Goal: Task Accomplishment & Management: Use online tool/utility

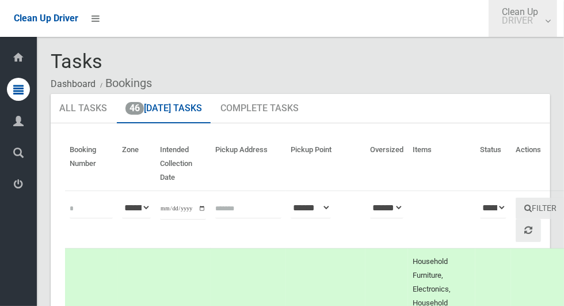
click at [548, 22] on link "Clean Up DRIVER" at bounding box center [523, 18] width 68 height 37
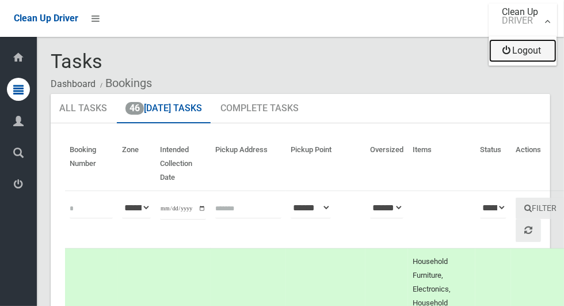
click at [535, 54] on link "Logout" at bounding box center [522, 50] width 67 height 23
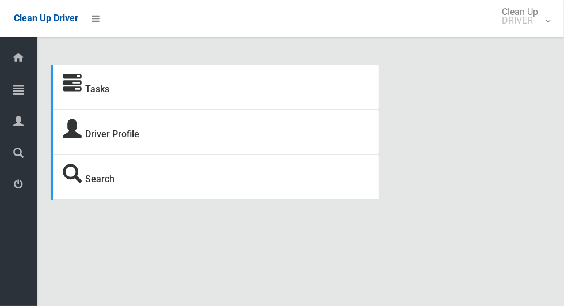
click at [85, 96] on strong "Tasks" at bounding box center [86, 87] width 47 height 16
click at [93, 94] on link "Tasks" at bounding box center [97, 88] width 24 height 11
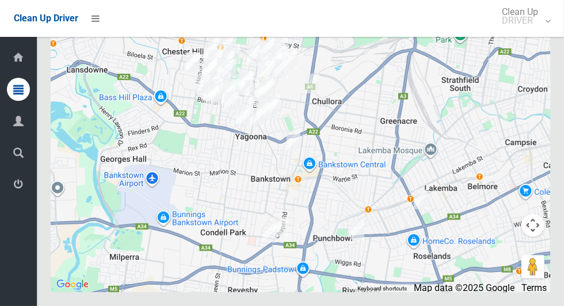
scroll to position [6873, 0]
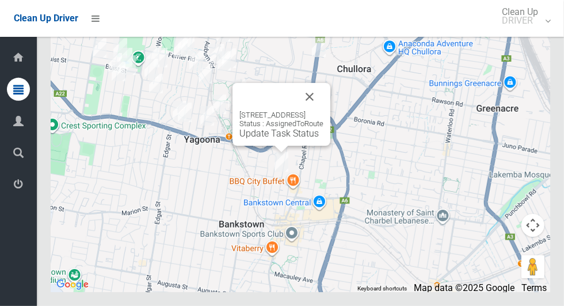
click at [283, 146] on div "45 Cairds Avenue, BANKSTOWN NSW 2200 Status : AssignedToRoute Update Task Status" at bounding box center [281, 114] width 98 height 63
click at [323, 110] on button "Close" at bounding box center [310, 97] width 28 height 28
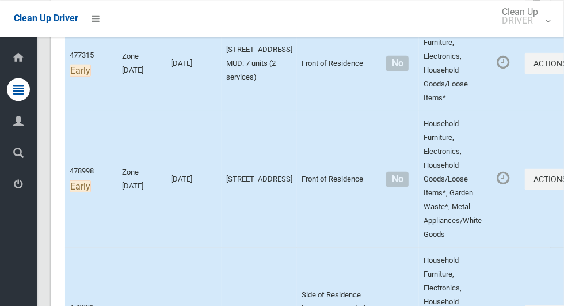
scroll to position [0, 0]
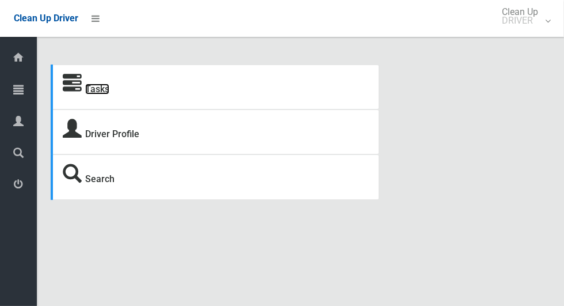
click at [107, 86] on link "Tasks" at bounding box center [97, 88] width 24 height 11
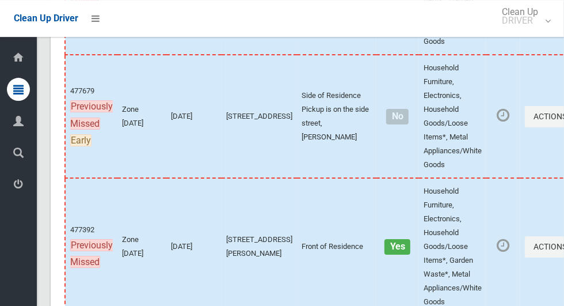
scroll to position [6481, 0]
click at [525, 127] on button "Actions" at bounding box center [552, 116] width 55 height 21
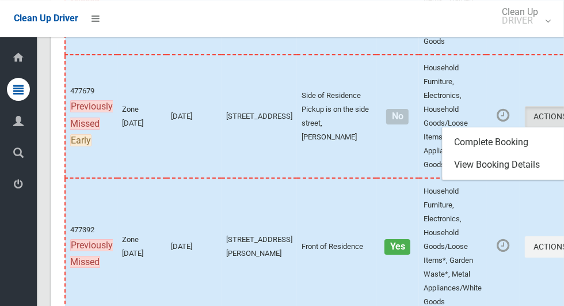
click at [556, 171] on div at bounding box center [282, 153] width 564 height 306
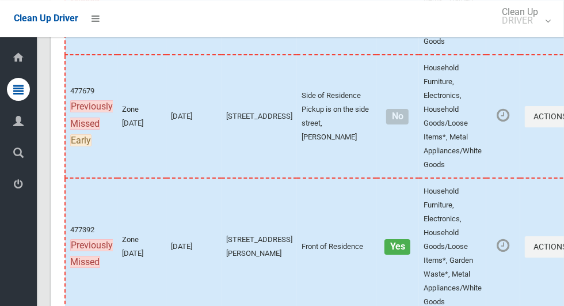
click at [521, 146] on td "Actions Complete Booking View Booking Details" at bounding box center [552, 116] width 65 height 123
click at [563, 120] on icon "button" at bounding box center [569, 116] width 5 height 8
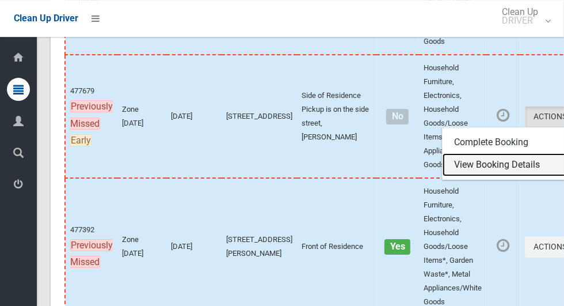
click at [478, 176] on link "View Booking Details" at bounding box center [510, 164] width 137 height 23
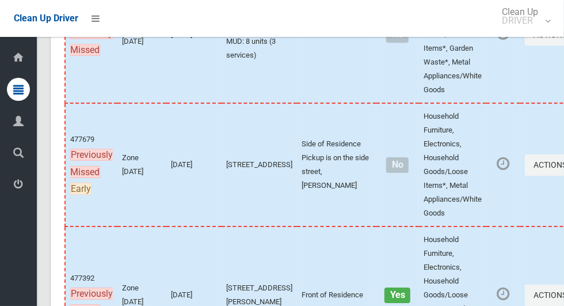
scroll to position [6432, 0]
click at [563, 39] on icon "button" at bounding box center [569, 35] width 5 height 8
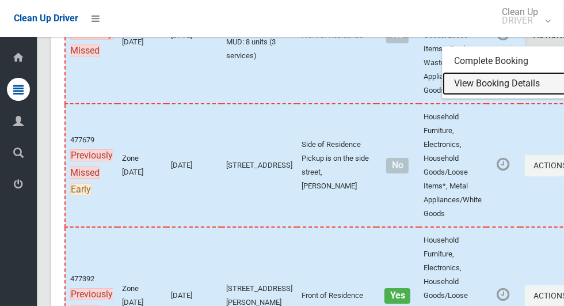
click at [483, 95] on link "View Booking Details" at bounding box center [510, 83] width 137 height 23
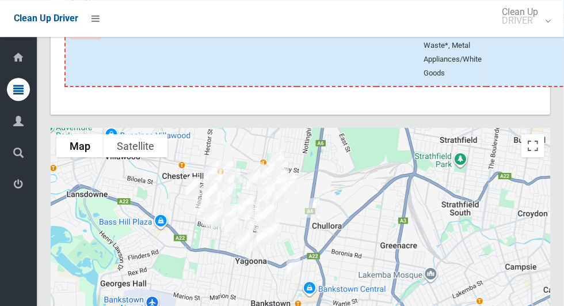
scroll to position [6873, 0]
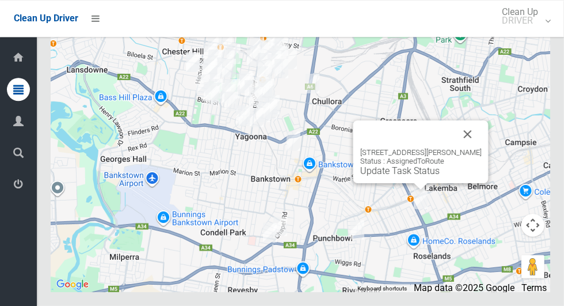
click at [478, 148] on button "Close" at bounding box center [468, 134] width 28 height 28
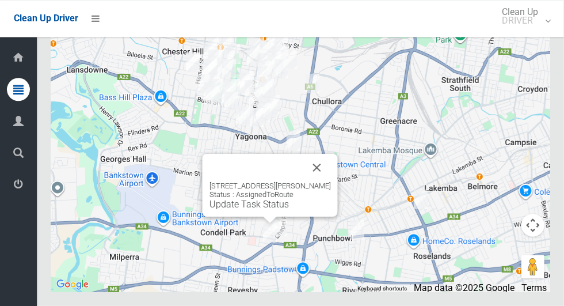
click at [326, 181] on button "Close" at bounding box center [317, 168] width 28 height 28
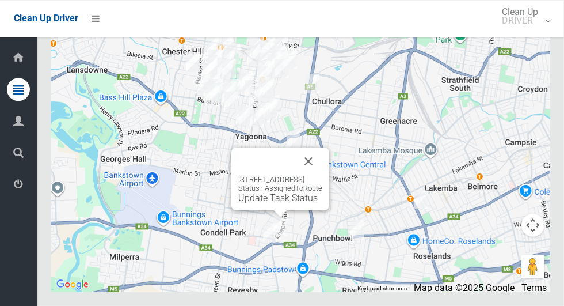
click at [322, 175] on button "Close" at bounding box center [309, 161] width 28 height 28
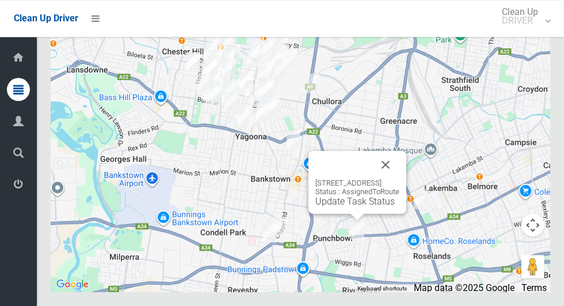
click at [399, 178] on button "Close" at bounding box center [386, 165] width 28 height 28
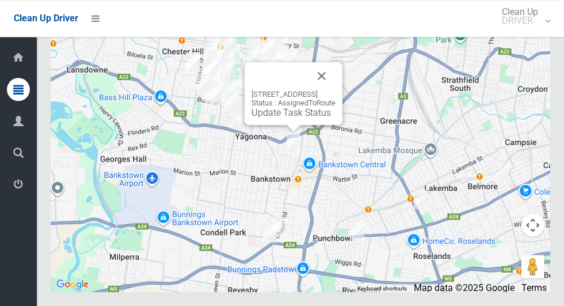
click at [335, 90] on button "Close" at bounding box center [322, 76] width 28 height 28
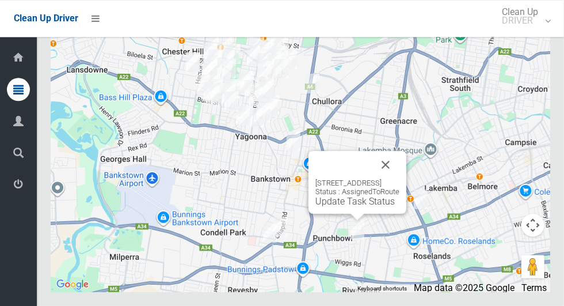
click at [399, 178] on button "Close" at bounding box center [386, 165] width 28 height 28
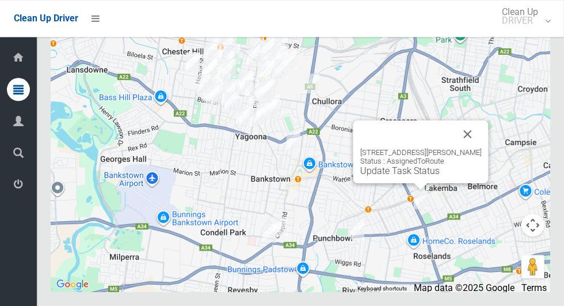
click at [480, 148] on button "Close" at bounding box center [468, 134] width 28 height 28
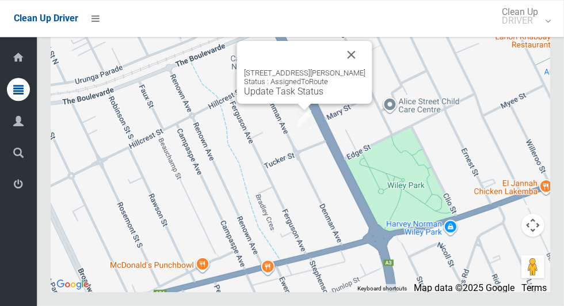
click at [295, 97] on link "Update Task Status" at bounding box center [283, 91] width 79 height 11
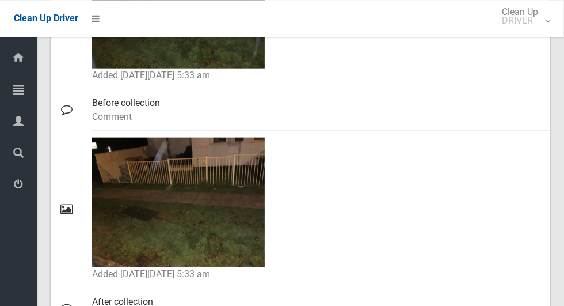
scroll to position [690, 0]
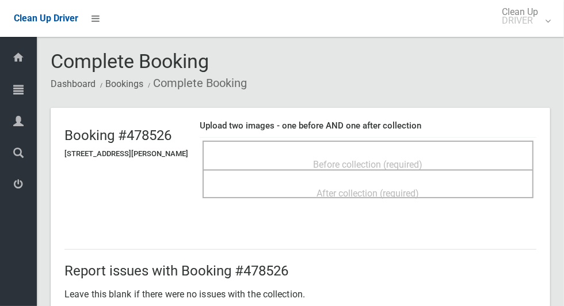
click at [420, 159] on span "Before collection (required)" at bounding box center [368, 164] width 109 height 11
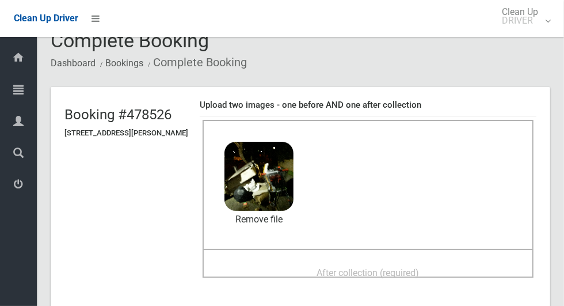
scroll to position [82, 0]
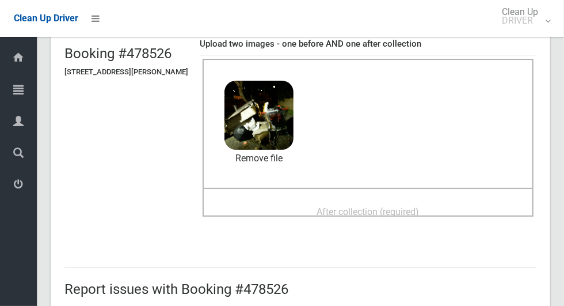
click at [311, 203] on div "After collection (required)" at bounding box center [368, 210] width 306 height 21
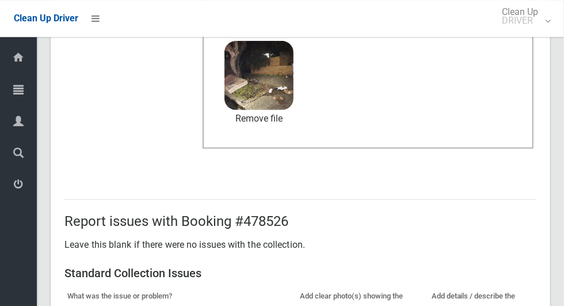
scroll to position [594, 0]
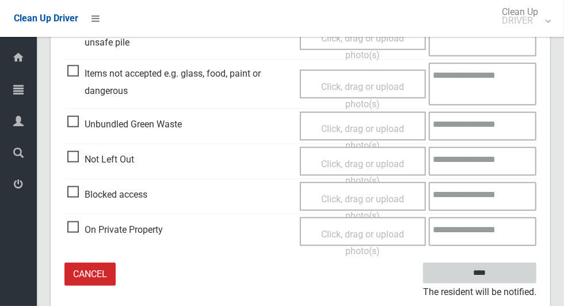
click at [503, 271] on input "****" at bounding box center [479, 272] width 113 height 21
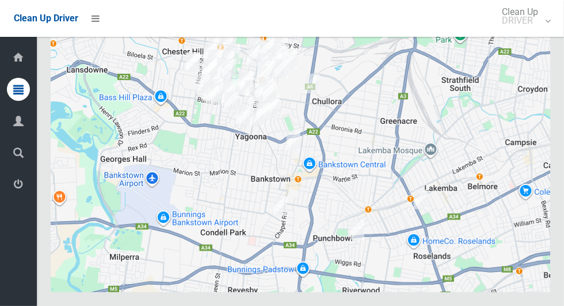
scroll to position [6873, 0]
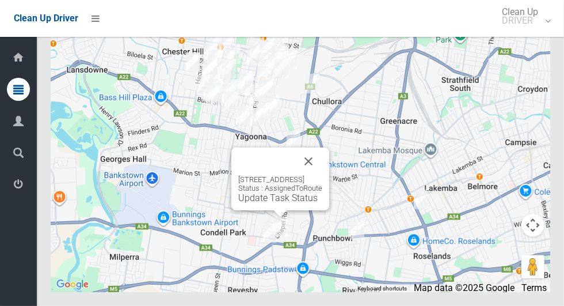
click at [322, 175] on button "Close" at bounding box center [309, 161] width 28 height 28
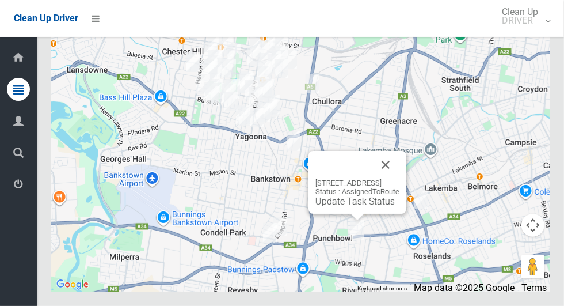
click at [399, 178] on button "Close" at bounding box center [386, 165] width 28 height 28
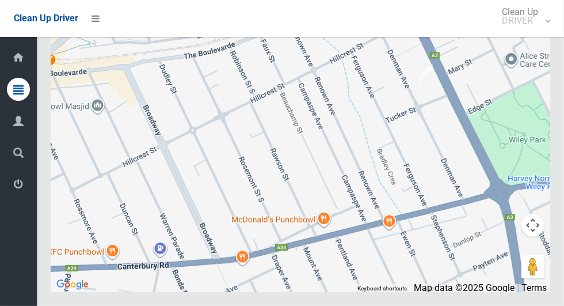
click at [331, 192] on div at bounding box center [300, 148] width 499 height 288
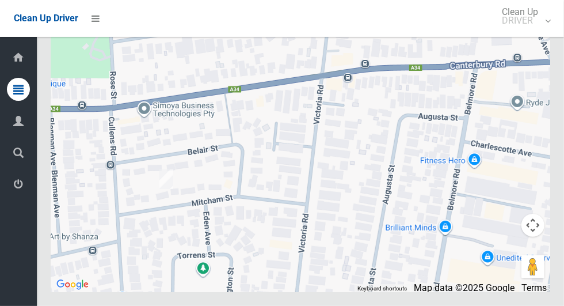
click at [261, 227] on div at bounding box center [300, 148] width 499 height 288
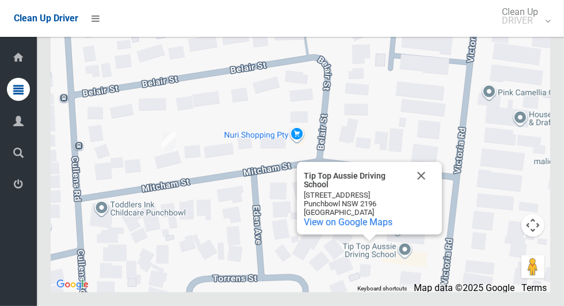
click at [425, 189] on button "Close" at bounding box center [421, 176] width 28 height 28
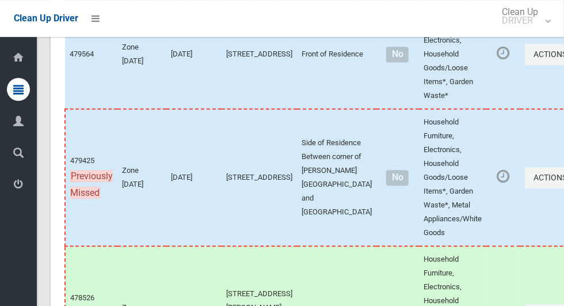
scroll to position [6152, 0]
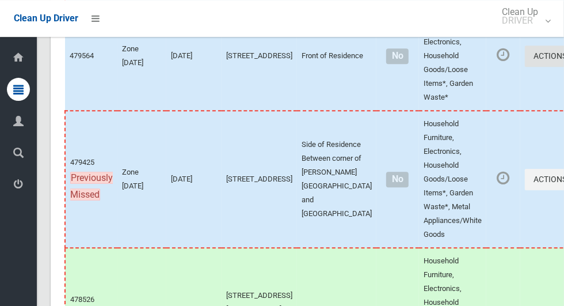
click at [563, 60] on icon "button" at bounding box center [569, 56] width 5 height 8
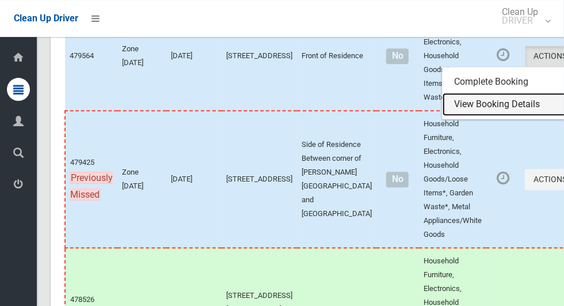
click at [478, 116] on link "View Booking Details" at bounding box center [510, 104] width 137 height 23
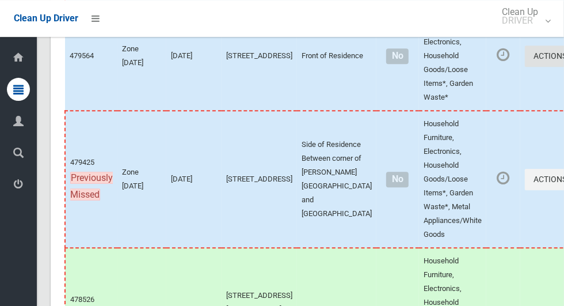
click at [563, 60] on icon "button" at bounding box center [569, 56] width 5 height 8
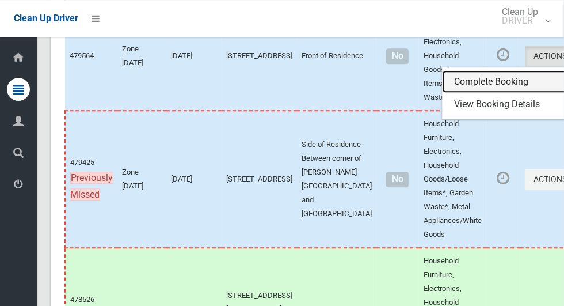
click at [457, 93] on link "Complete Booking" at bounding box center [510, 81] width 137 height 23
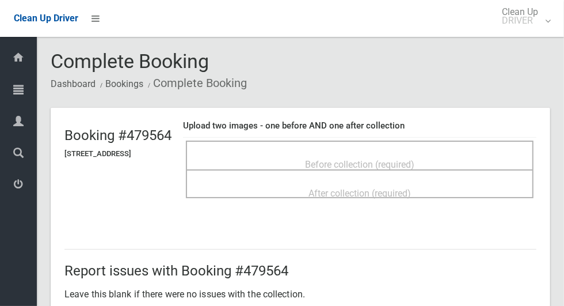
click at [353, 159] on span "Before collection (required)" at bounding box center [359, 164] width 109 height 11
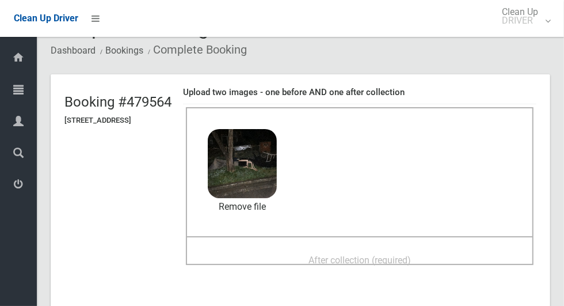
scroll to position [75, 0]
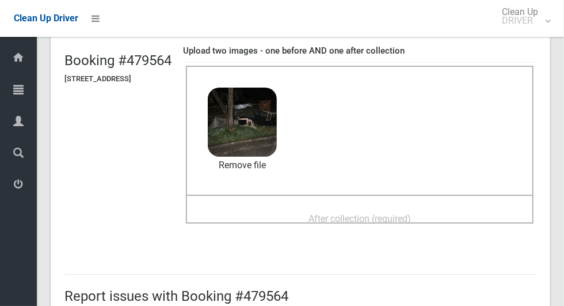
click at [372, 213] on span "After collection (required)" at bounding box center [359, 218] width 102 height 11
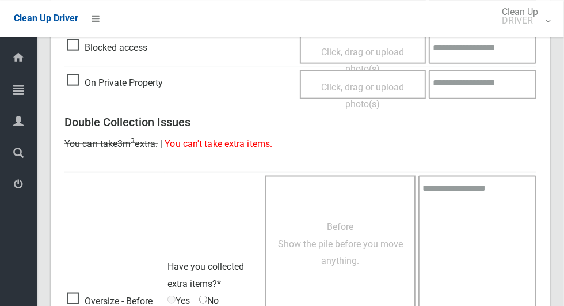
scroll to position [941, 0]
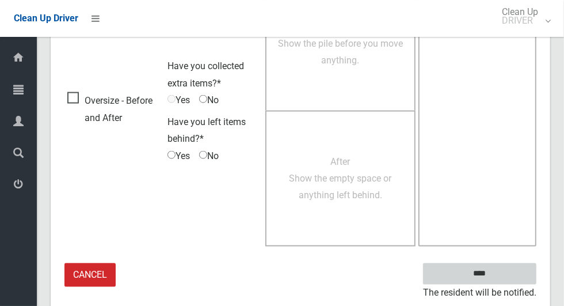
click at [489, 268] on input "****" at bounding box center [479, 273] width 113 height 21
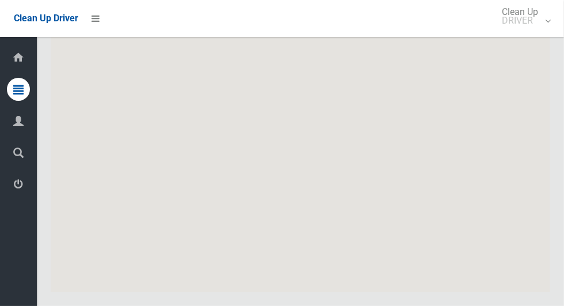
scroll to position [6873, 0]
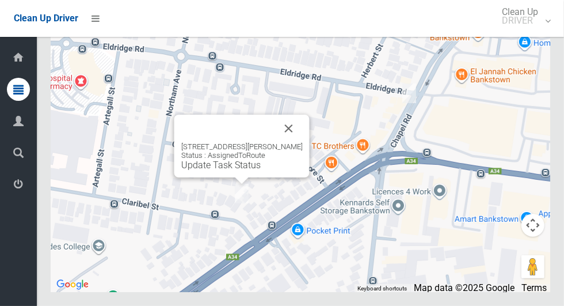
click at [299, 142] on button "Close" at bounding box center [289, 129] width 28 height 28
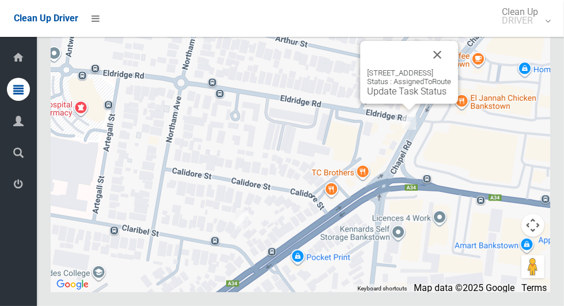
click at [451, 68] on button "Close" at bounding box center [438, 55] width 28 height 28
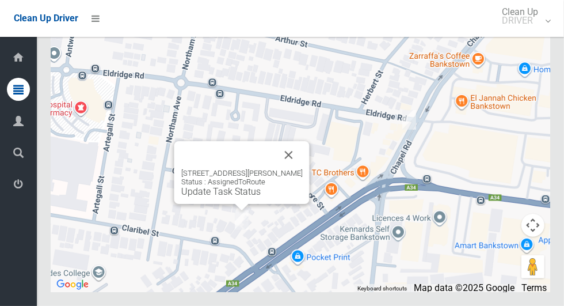
click at [299, 169] on button "Close" at bounding box center [289, 155] width 28 height 28
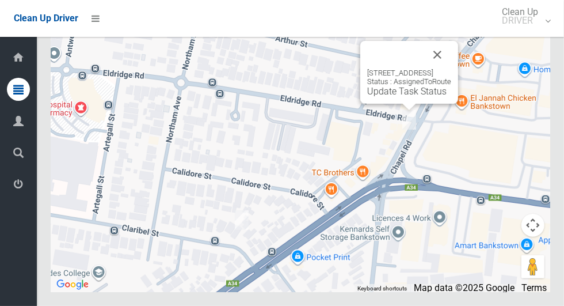
click at [451, 68] on button "Close" at bounding box center [438, 55] width 28 height 28
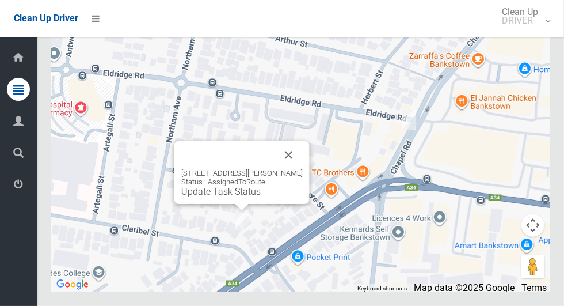
click at [300, 169] on button "Close" at bounding box center [289, 155] width 28 height 28
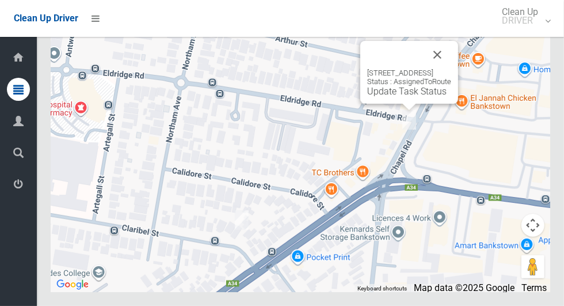
click at [396, 104] on div "14 Chapel Road, BANKSTOWN NSW 2200 Status : AssignedToRoute Update Task Status" at bounding box center [409, 72] width 98 height 63
click at [402, 97] on link "Update Task Status" at bounding box center [406, 91] width 79 height 11
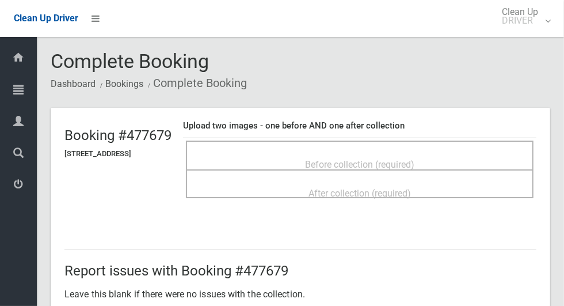
click at [343, 159] on span "Before collection (required)" at bounding box center [359, 164] width 109 height 11
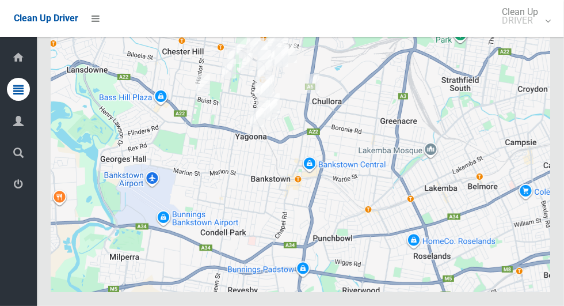
scroll to position [6873, 0]
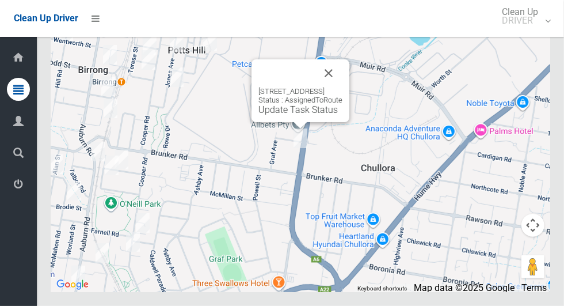
click at [342, 87] on button "Close" at bounding box center [329, 73] width 28 height 28
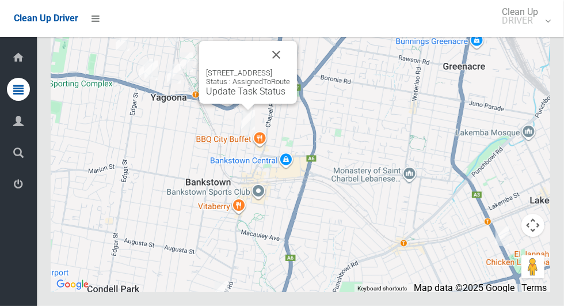
click at [290, 68] on button "Close" at bounding box center [276, 55] width 28 height 28
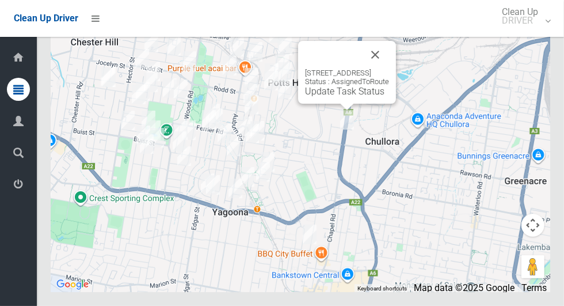
click at [389, 68] on button "Close" at bounding box center [375, 55] width 28 height 28
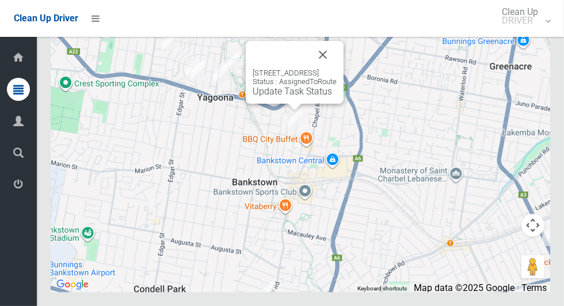
click at [337, 68] on button "Close" at bounding box center [323, 55] width 28 height 28
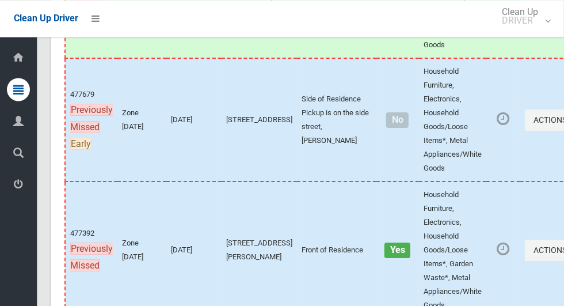
scroll to position [6479, 0]
click at [563, 123] on icon "button" at bounding box center [569, 119] width 5 height 8
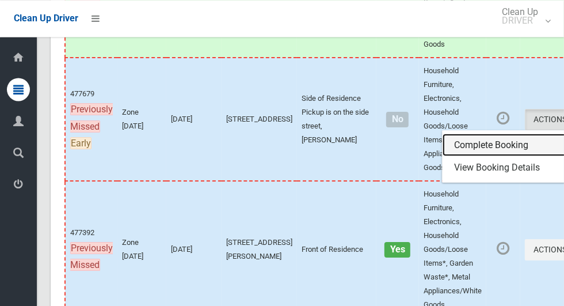
click at [470, 157] on link "Complete Booking" at bounding box center [510, 144] width 137 height 23
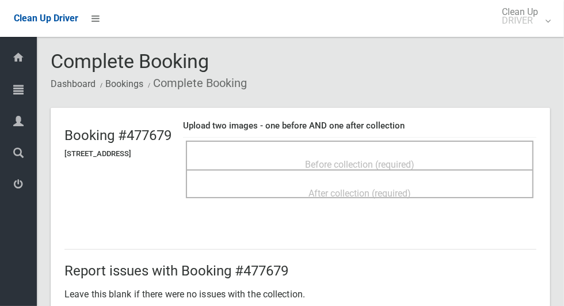
click at [414, 159] on span "Before collection (required)" at bounding box center [359, 164] width 109 height 11
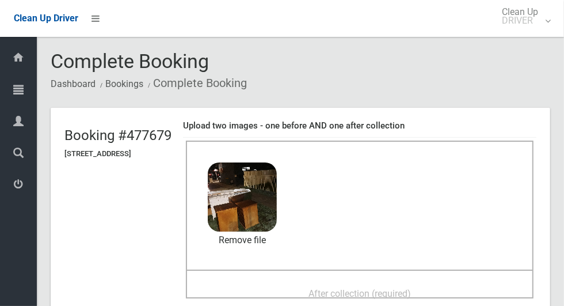
scroll to position [45, 0]
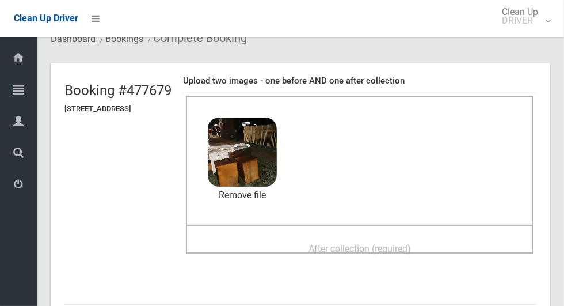
click at [353, 243] on span "After collection (required)" at bounding box center [359, 248] width 102 height 11
click at [355, 243] on span "After collection (required)" at bounding box center [359, 248] width 102 height 11
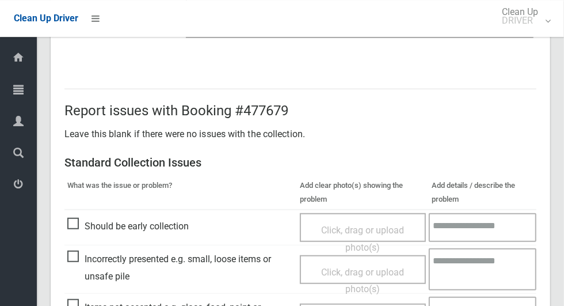
scroll to position [941, 0]
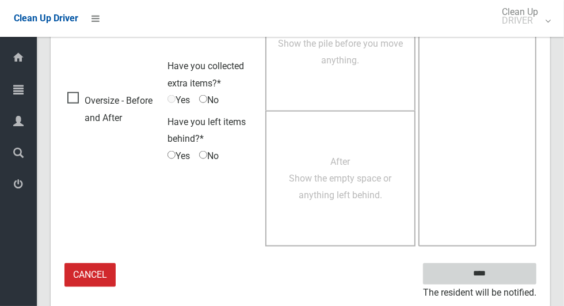
click at [499, 280] on input "****" at bounding box center [479, 273] width 113 height 21
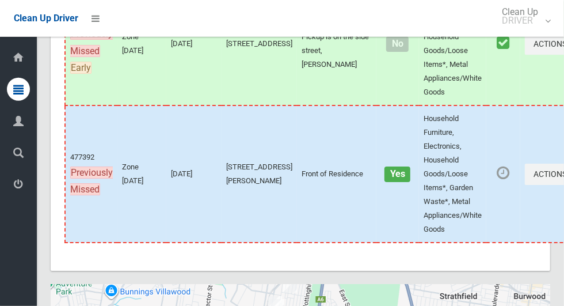
scroll to position [6873, 0]
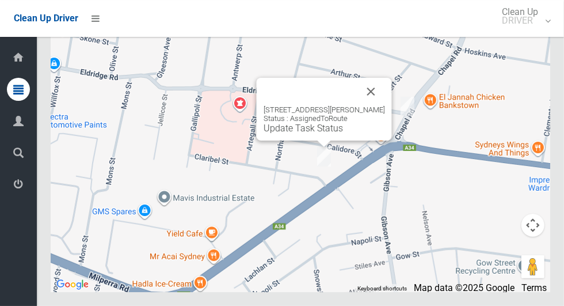
click at [315, 133] on link "Update Task Status" at bounding box center [303, 128] width 79 height 11
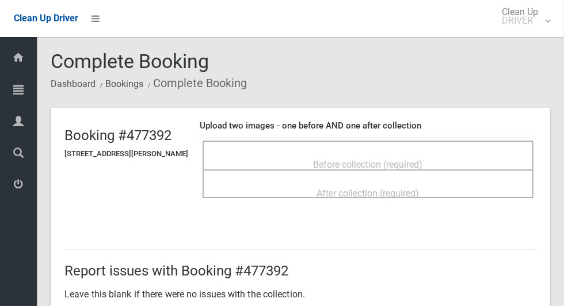
click at [403, 159] on span "Before collection (required)" at bounding box center [368, 164] width 109 height 11
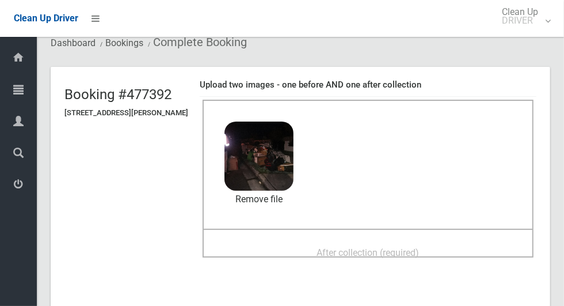
scroll to position [41, 0]
click at [458, 242] on div "After collection (required)" at bounding box center [368, 251] width 306 height 21
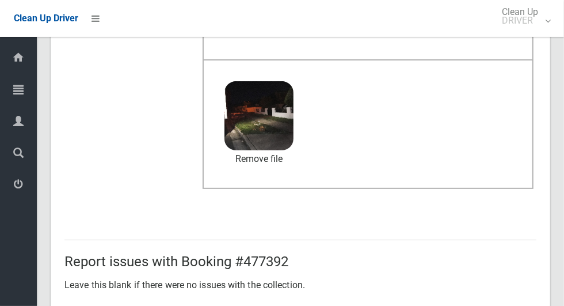
scroll to position [941, 0]
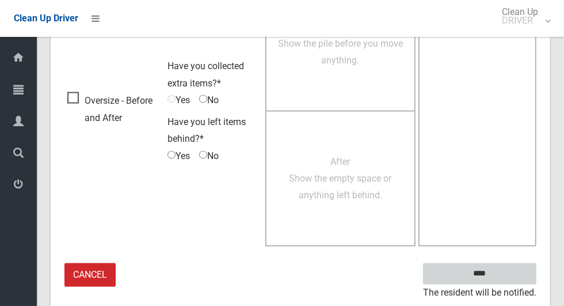
click at [500, 276] on input "****" at bounding box center [479, 273] width 113 height 21
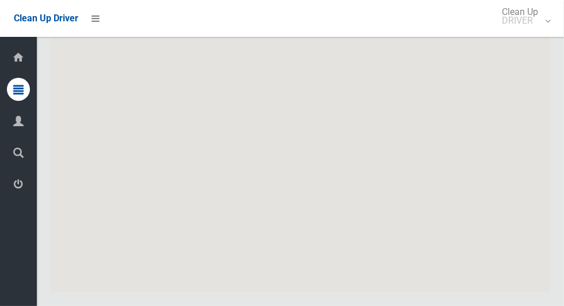
scroll to position [6873, 0]
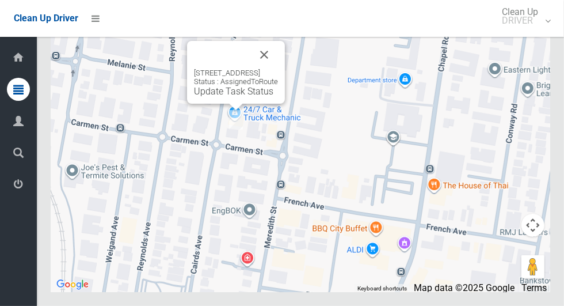
click at [278, 68] on button "Close" at bounding box center [264, 55] width 28 height 28
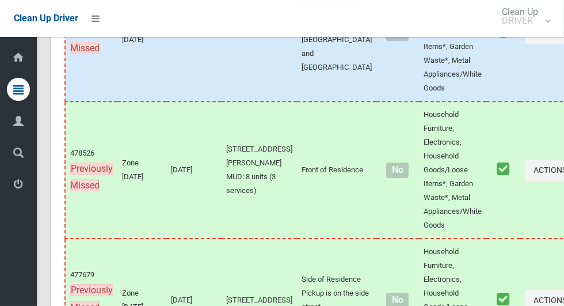
scroll to position [6288, 0]
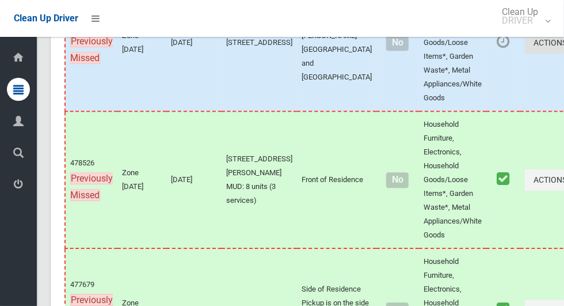
click at [563, 47] on icon "button" at bounding box center [569, 43] width 5 height 8
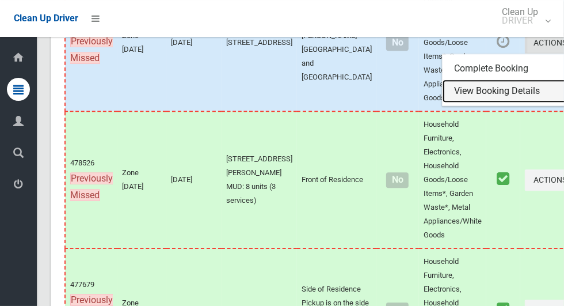
click at [486, 102] on link "View Booking Details" at bounding box center [510, 90] width 137 height 23
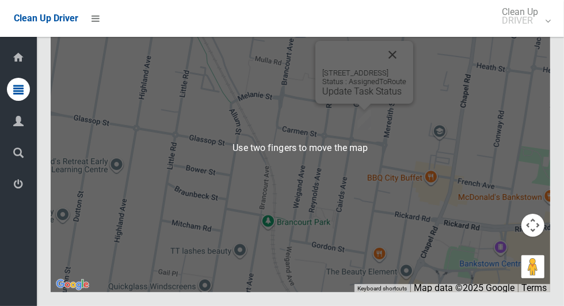
scroll to position [6852, 0]
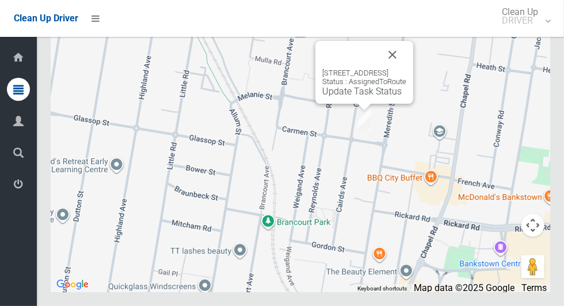
click at [406, 68] on button "Close" at bounding box center [393, 55] width 28 height 28
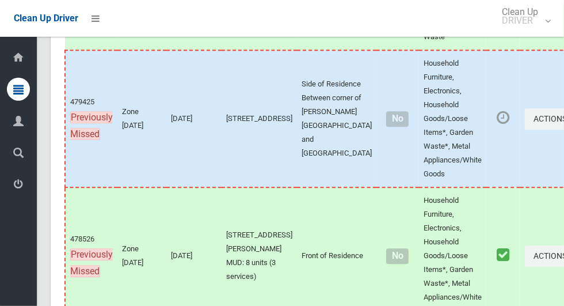
scroll to position [6212, 0]
click at [563, 123] on icon "button" at bounding box center [569, 119] width 5 height 8
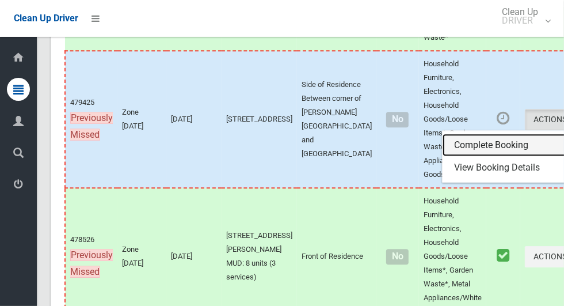
click at [466, 157] on link "Complete Booking" at bounding box center [510, 144] width 137 height 23
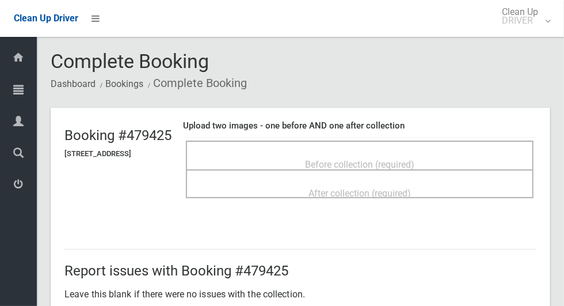
click at [383, 153] on div "Before collection (required)" at bounding box center [360, 163] width 322 height 21
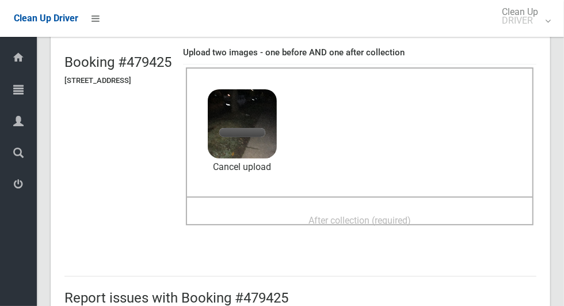
scroll to position [89, 0]
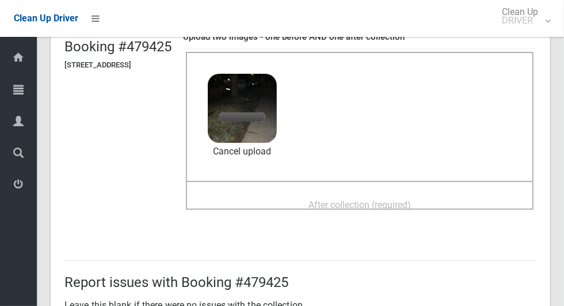
click at [411, 199] on span "After collection (required)" at bounding box center [359, 204] width 102 height 11
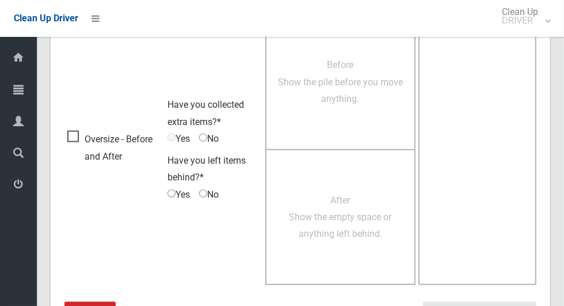
scroll to position [941, 0]
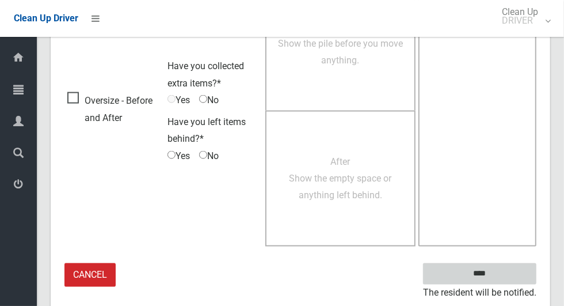
click at [484, 272] on input "****" at bounding box center [479, 273] width 113 height 21
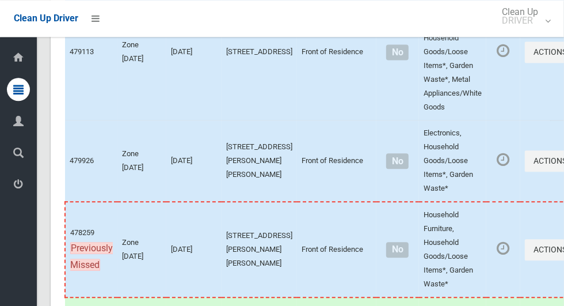
scroll to position [6873, 0]
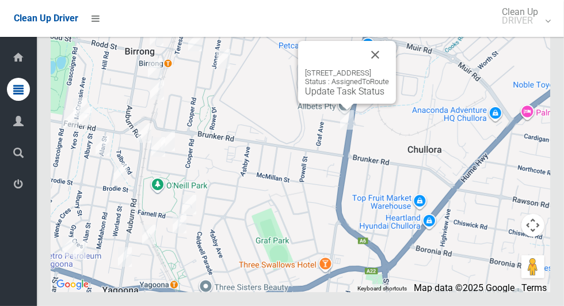
click at [389, 68] on button "Close" at bounding box center [375, 55] width 28 height 28
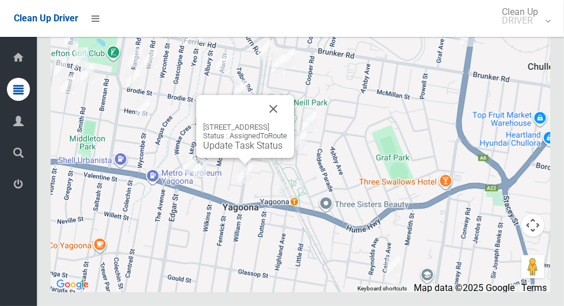
click at [287, 123] on button "Close" at bounding box center [274, 109] width 28 height 28
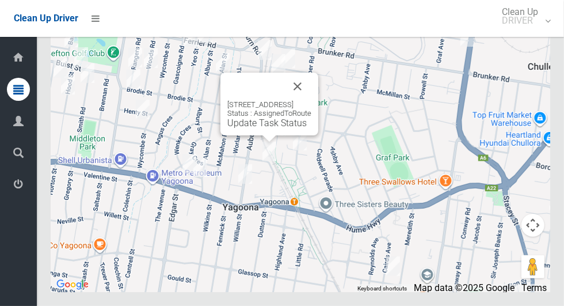
click at [311, 100] on button "Close" at bounding box center [298, 87] width 28 height 28
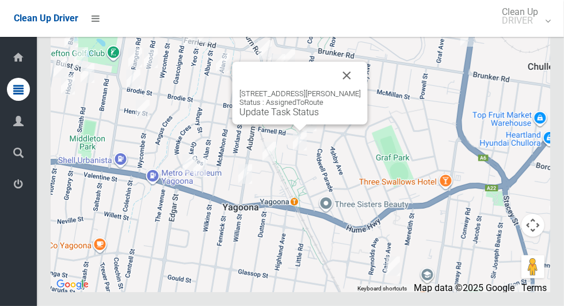
click at [358, 89] on button "Close" at bounding box center [347, 76] width 28 height 28
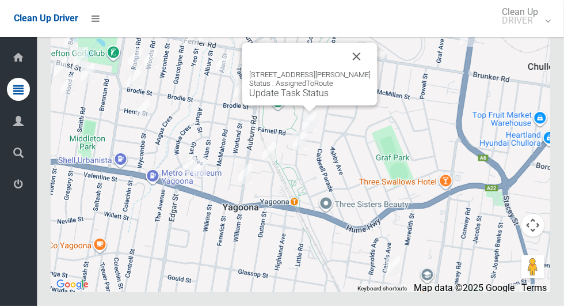
click at [361, 70] on button "Close" at bounding box center [357, 57] width 28 height 28
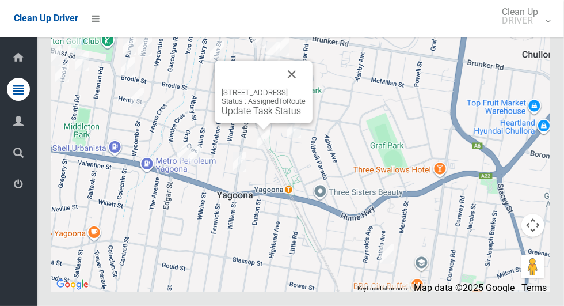
click at [306, 88] on button "Close" at bounding box center [292, 74] width 28 height 28
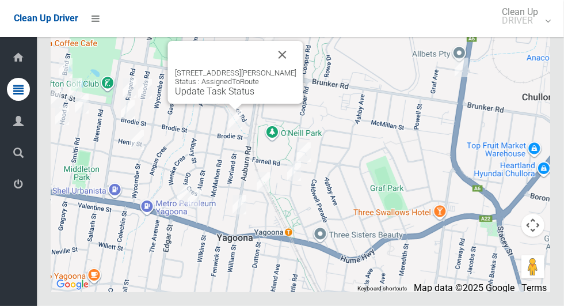
click at [292, 68] on button "Close" at bounding box center [283, 55] width 28 height 28
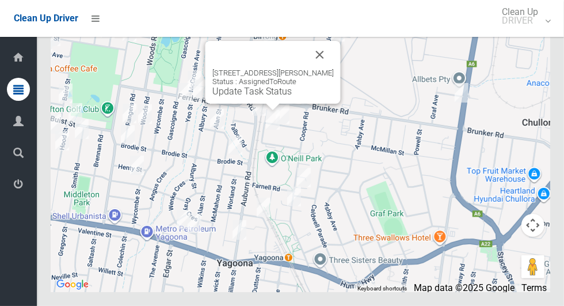
click at [323, 68] on button "Close" at bounding box center [320, 55] width 28 height 28
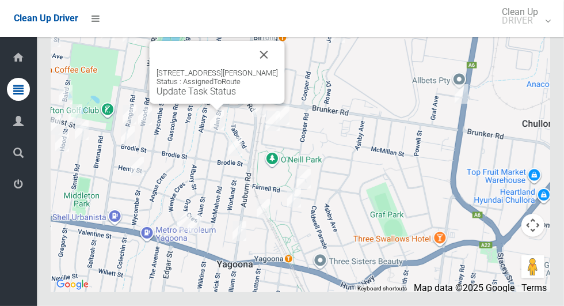
click at [265, 68] on button "Close" at bounding box center [264, 55] width 28 height 28
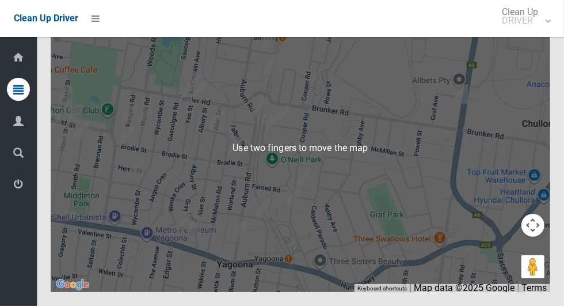
scroll to position [6868, 0]
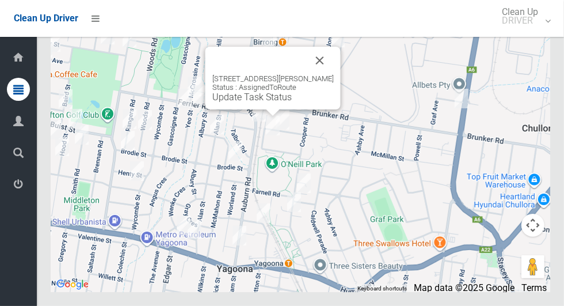
click at [321, 74] on button "Close" at bounding box center [320, 61] width 28 height 28
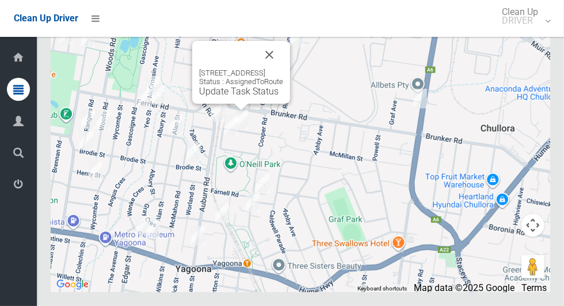
click at [283, 68] on button "Close" at bounding box center [269, 55] width 28 height 28
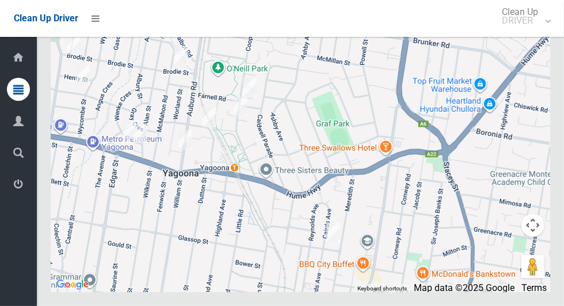
click at [374, 120] on div at bounding box center [300, 148] width 499 height 288
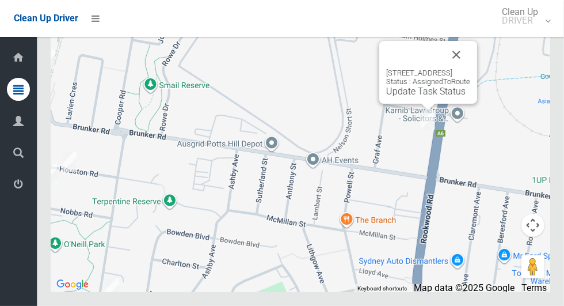
click at [470, 68] on button "Close" at bounding box center [456, 55] width 28 height 28
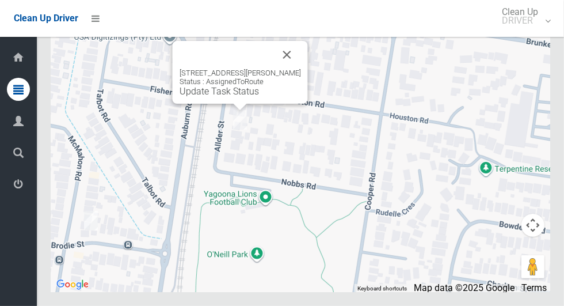
click at [292, 68] on button "Close" at bounding box center [287, 55] width 28 height 28
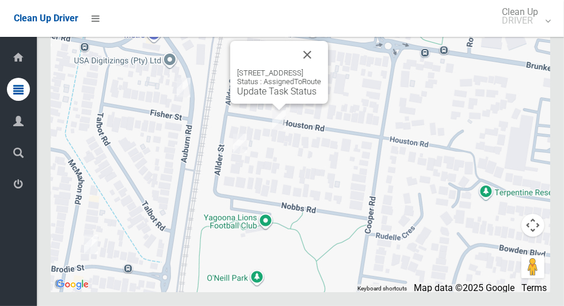
click at [321, 68] on button "Close" at bounding box center [307, 55] width 28 height 28
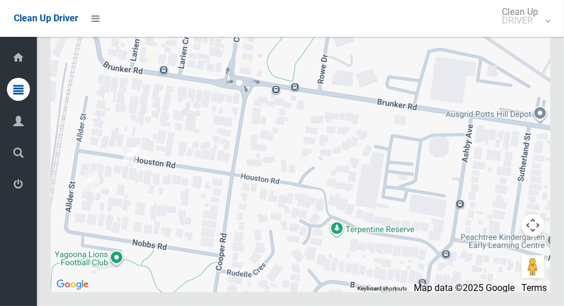
scroll to position [6873, 0]
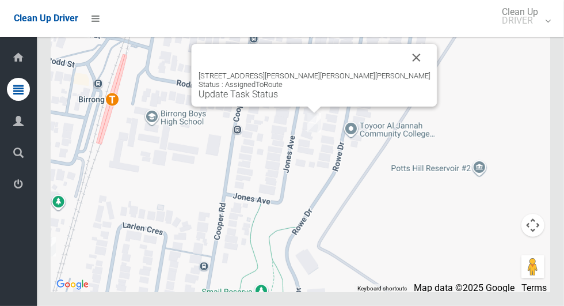
click at [403, 71] on button "Close" at bounding box center [417, 58] width 28 height 28
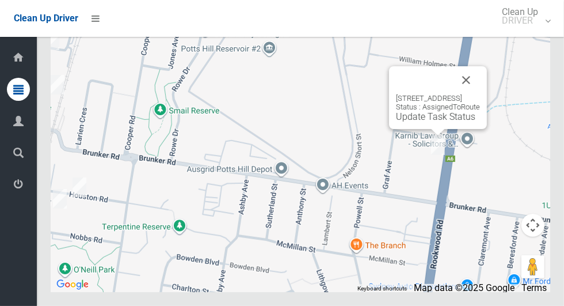
click at [480, 94] on button "Close" at bounding box center [466, 80] width 28 height 28
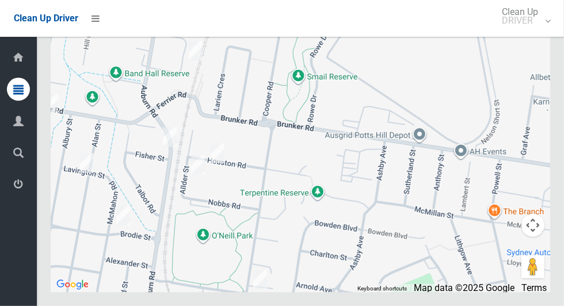
click at [454, 122] on div at bounding box center [300, 148] width 499 height 288
click at [471, 143] on div at bounding box center [300, 148] width 499 height 288
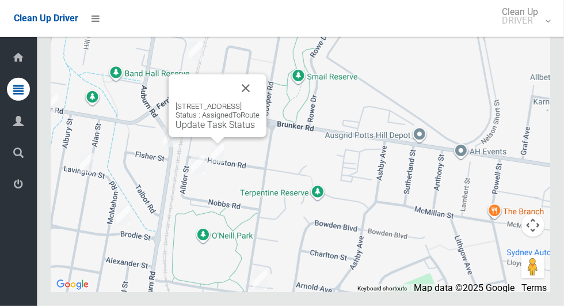
click at [219, 137] on div "25 Houston Road, YAGOONA NSW 2199 Status : AssignedToRoute Update Task Status" at bounding box center [218, 105] width 98 height 63
click at [221, 130] on link "Update Task Status" at bounding box center [214, 124] width 79 height 11
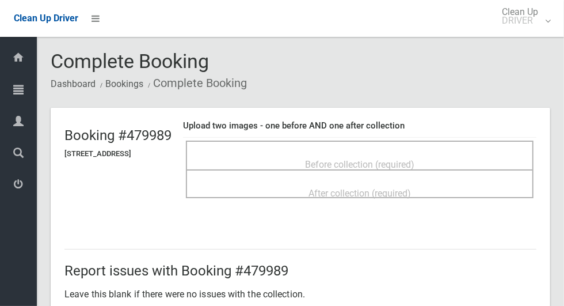
click at [414, 160] on span "Before collection (required)" at bounding box center [359, 164] width 109 height 11
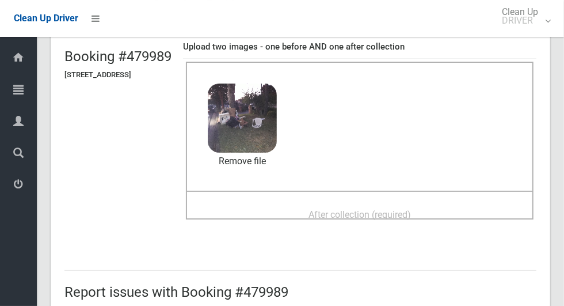
scroll to position [81, 0]
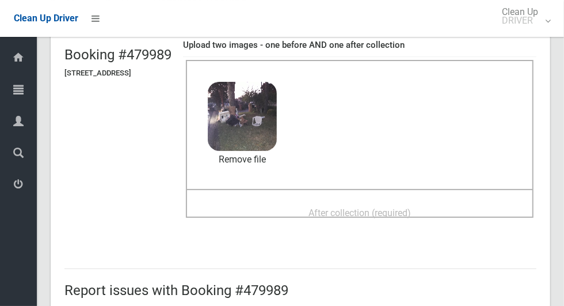
click at [381, 209] on span "After collection (required)" at bounding box center [359, 212] width 102 height 11
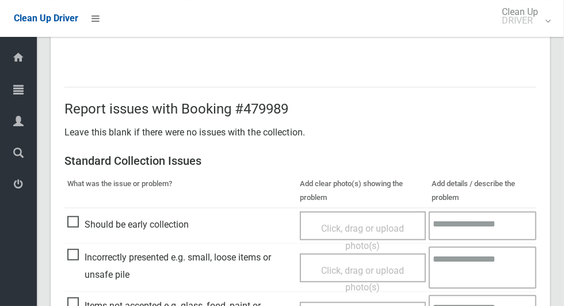
scroll to position [941, 0]
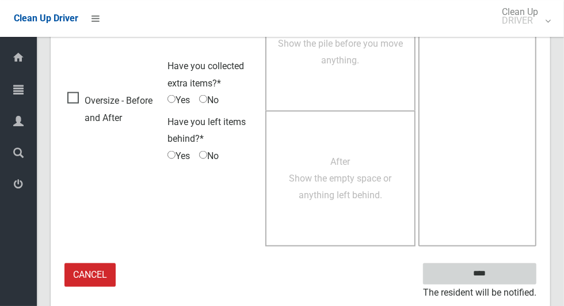
click at [499, 280] on input "****" at bounding box center [479, 273] width 113 height 21
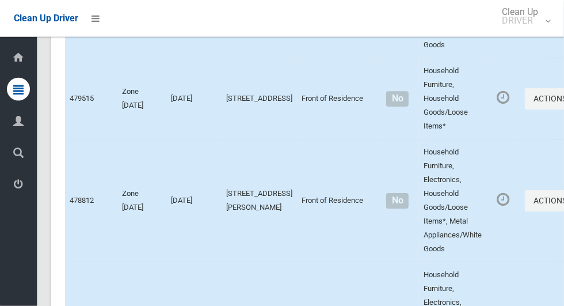
scroll to position [6873, 0]
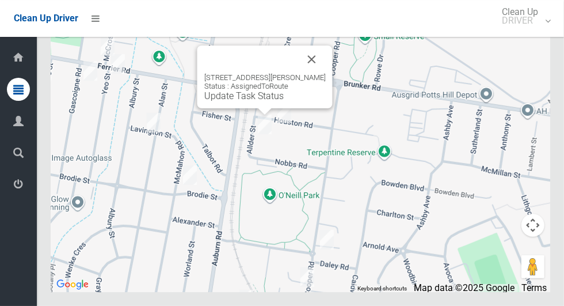
click at [258, 101] on link "Update Task Status" at bounding box center [243, 95] width 79 height 11
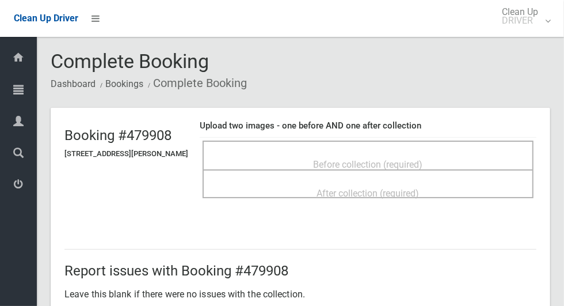
click at [322, 159] on span "Before collection (required)" at bounding box center [368, 164] width 109 height 11
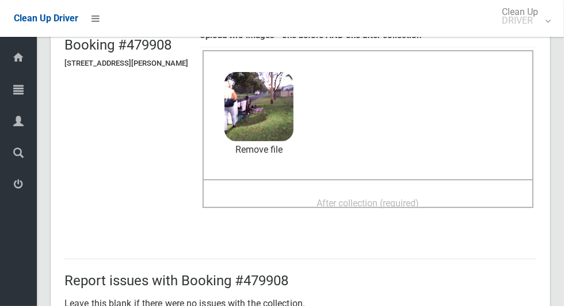
scroll to position [95, 0]
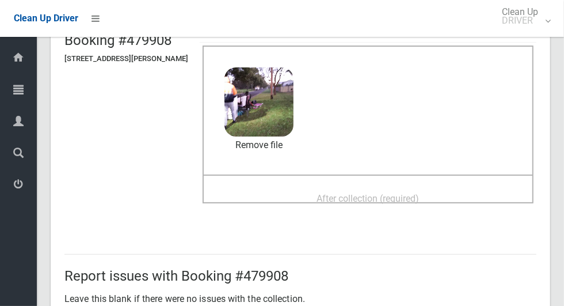
click at [387, 193] on span "After collection (required)" at bounding box center [368, 198] width 102 height 11
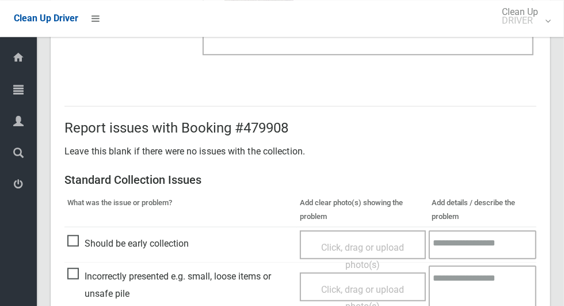
scroll to position [941, 0]
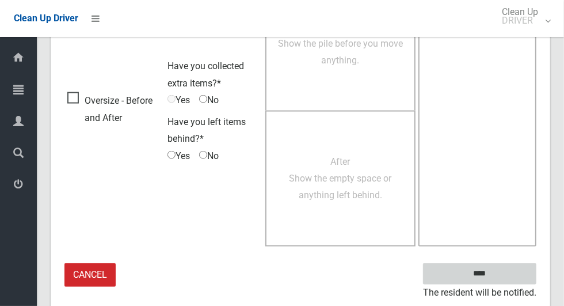
click at [499, 276] on input "****" at bounding box center [479, 273] width 113 height 21
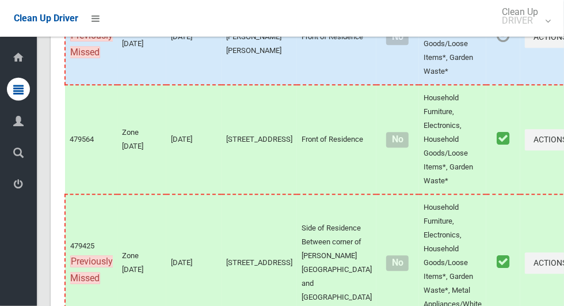
scroll to position [6873, 0]
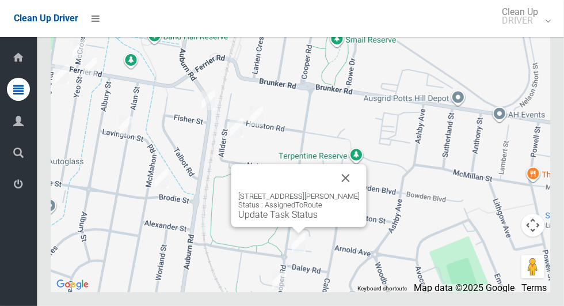
click at [353, 192] on button "Close" at bounding box center [346, 178] width 28 height 28
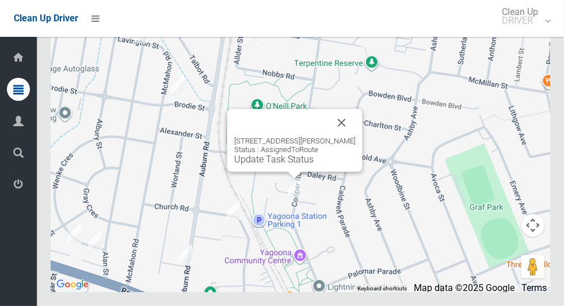
click at [348, 136] on button "Close" at bounding box center [342, 123] width 28 height 28
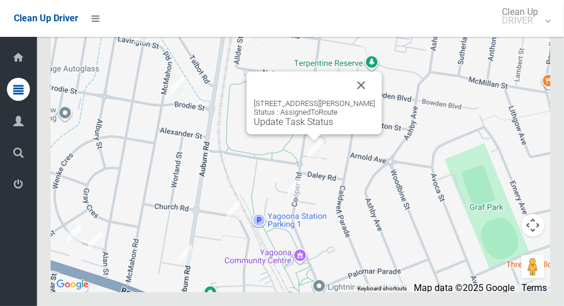
click at [369, 99] on button "Close" at bounding box center [362, 85] width 28 height 28
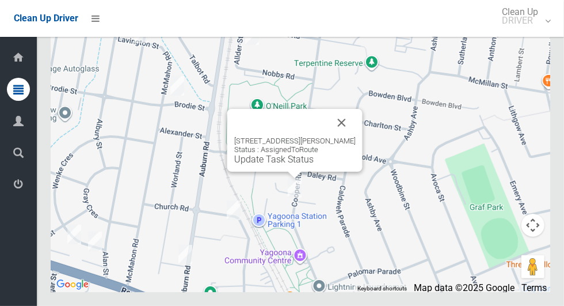
click at [350, 136] on button "Close" at bounding box center [342, 123] width 28 height 28
click at [345, 136] on button "Close" at bounding box center [342, 123] width 28 height 28
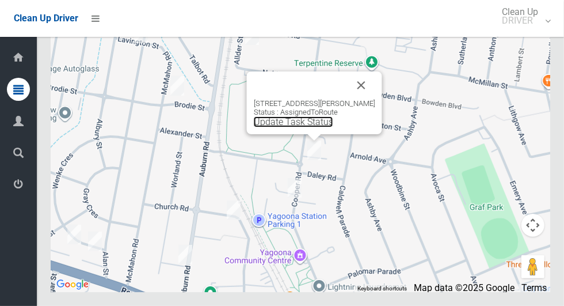
click at [323, 127] on link "Update Task Status" at bounding box center [293, 121] width 79 height 11
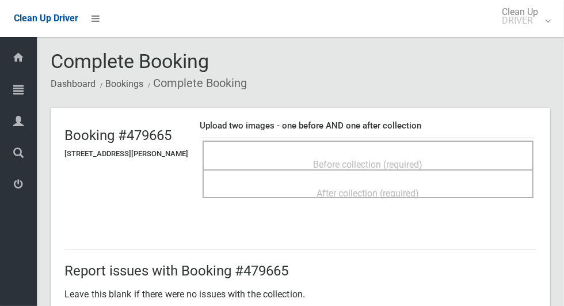
click at [423, 159] on span "Before collection (required)" at bounding box center [368, 164] width 109 height 11
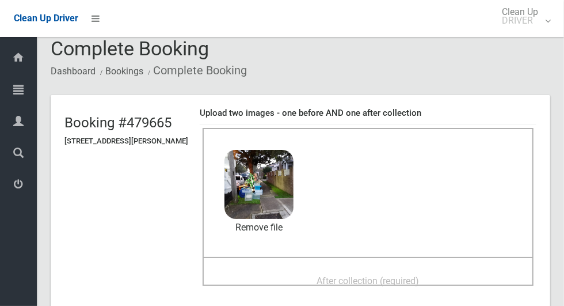
scroll to position [62, 0]
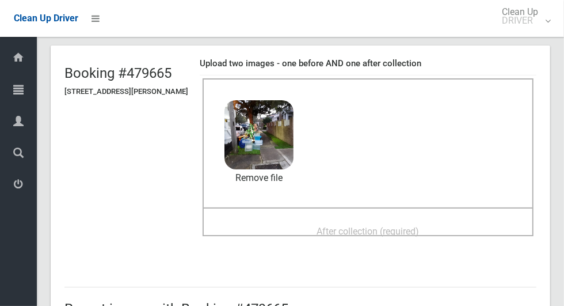
click at [419, 226] on span "After collection (required)" at bounding box center [368, 231] width 102 height 11
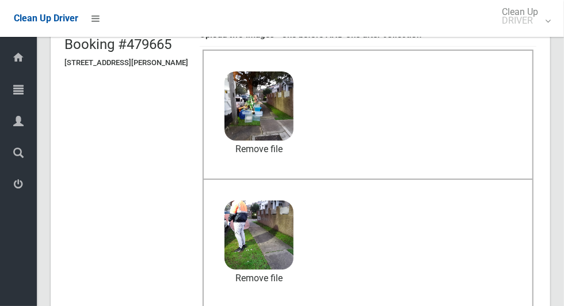
scroll to position [941, 0]
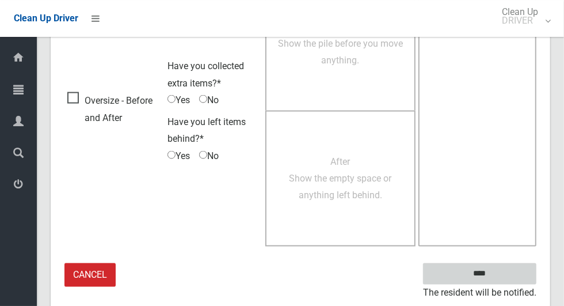
click at [499, 280] on input "****" at bounding box center [479, 273] width 113 height 21
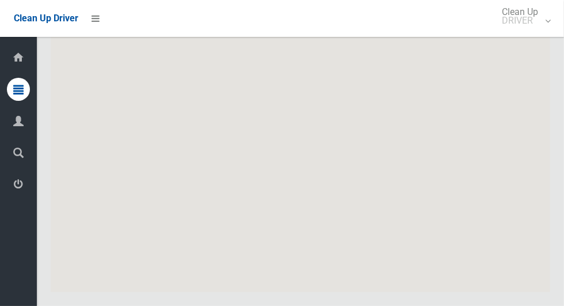
scroll to position [6873, 0]
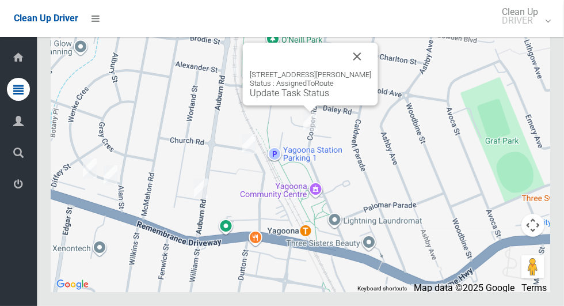
click at [308, 98] on link "Update Task Status" at bounding box center [289, 92] width 79 height 11
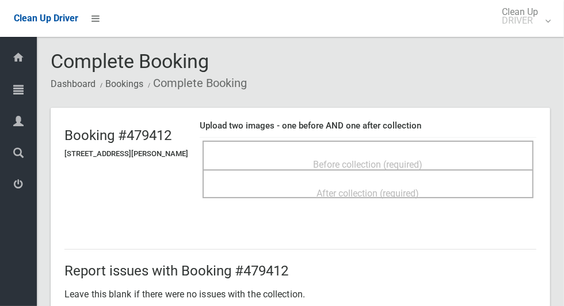
click at [423, 159] on span "Before collection (required)" at bounding box center [368, 164] width 109 height 11
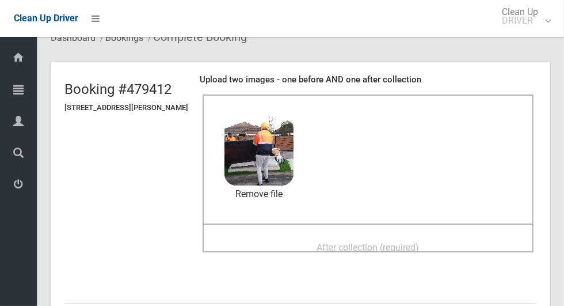
scroll to position [47, 0]
click at [456, 235] on div "After collection (required)" at bounding box center [368, 245] width 306 height 21
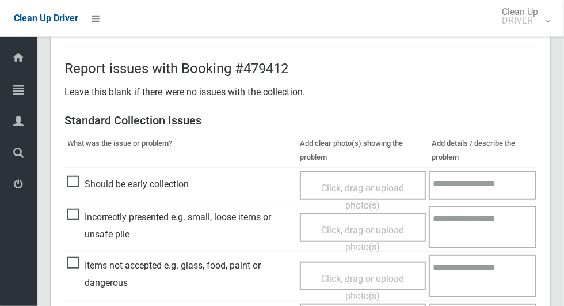
scroll to position [941, 0]
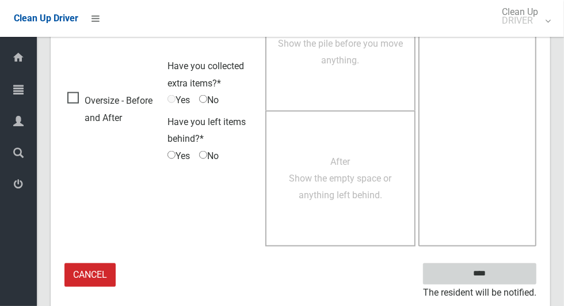
click at [499, 280] on input "****" at bounding box center [479, 273] width 113 height 21
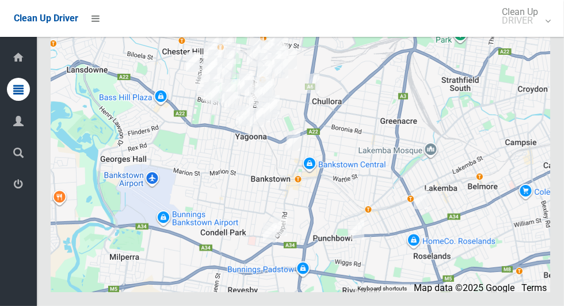
scroll to position [6873, 0]
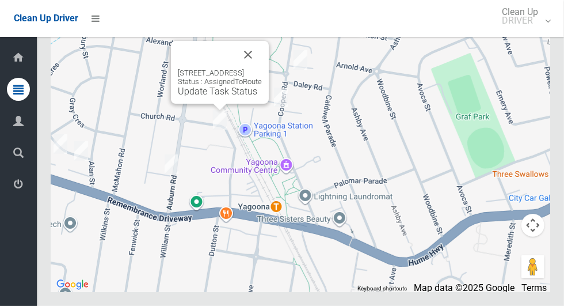
click at [262, 68] on button "Close" at bounding box center [248, 55] width 28 height 28
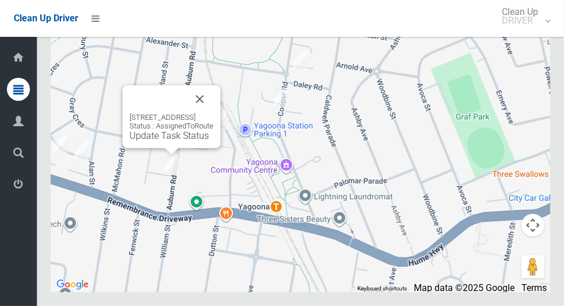
click at [213, 113] on button "Close" at bounding box center [200, 99] width 28 height 28
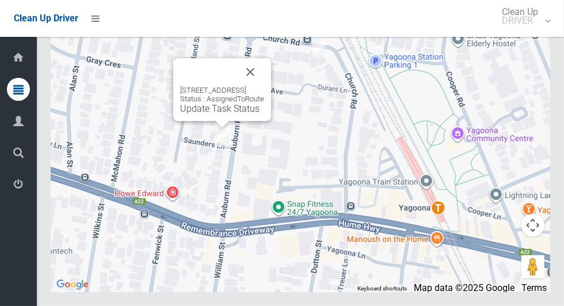
click at [264, 86] on button "Close" at bounding box center [250, 72] width 28 height 28
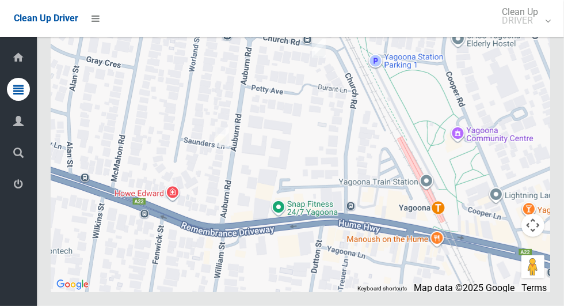
click at [380, 180] on div at bounding box center [300, 148] width 499 height 288
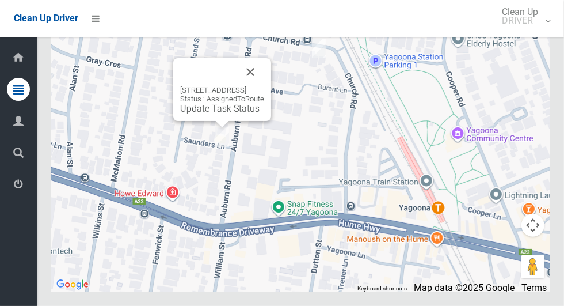
click at [264, 86] on button "Close" at bounding box center [250, 72] width 28 height 28
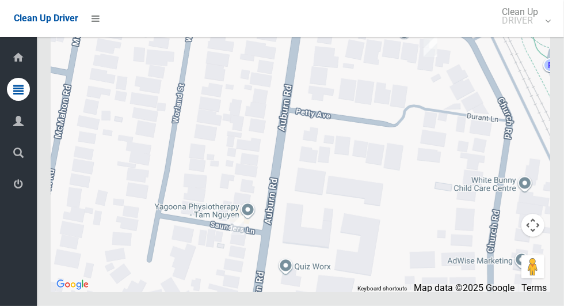
click at [360, 223] on div at bounding box center [300, 148] width 499 height 288
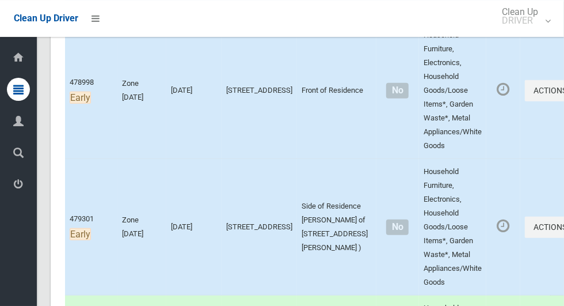
scroll to position [323, 0]
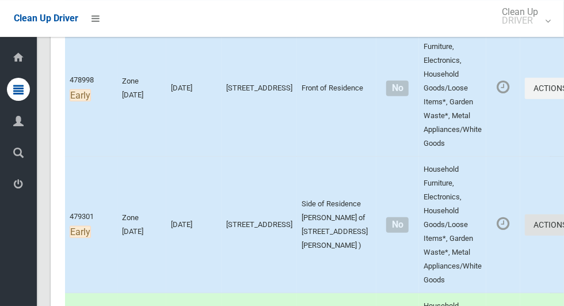
click at [563, 223] on icon "button" at bounding box center [569, 224] width 5 height 8
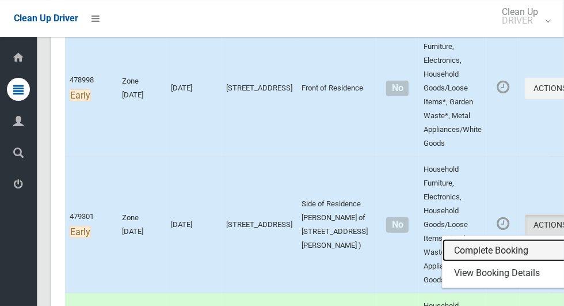
click at [466, 249] on link "Complete Booking" at bounding box center [510, 250] width 137 height 23
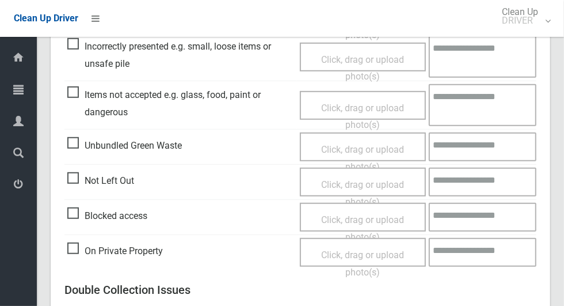
scroll to position [372, 0]
click at [81, 216] on span "Blocked access" at bounding box center [107, 215] width 80 height 17
click at [364, 217] on span "Click, drag or upload photo(s)" at bounding box center [362, 228] width 83 height 28
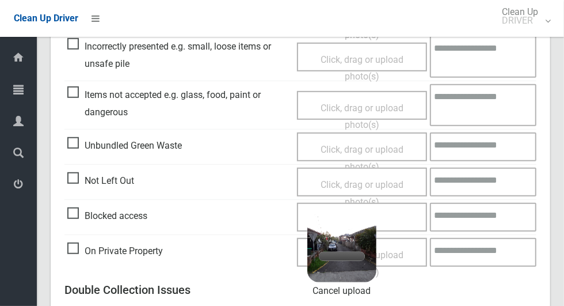
click at [480, 218] on textarea at bounding box center [483, 217] width 106 height 29
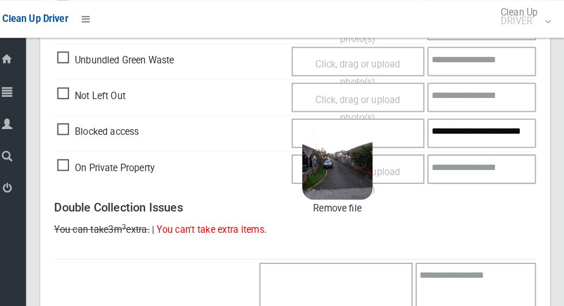
scroll to position [468, 0]
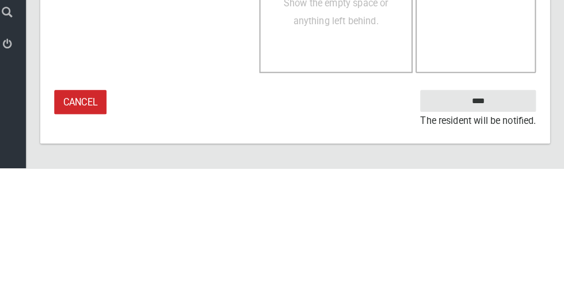
type textarea "**********"
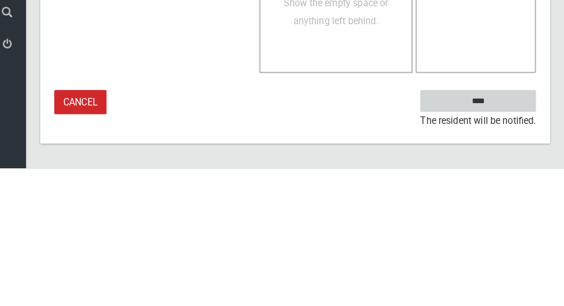
click at [500, 250] on input "****" at bounding box center [479, 239] width 113 height 21
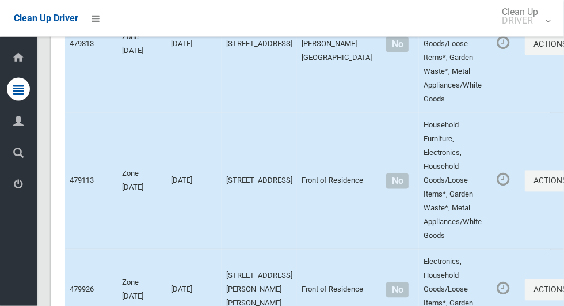
scroll to position [6873, 0]
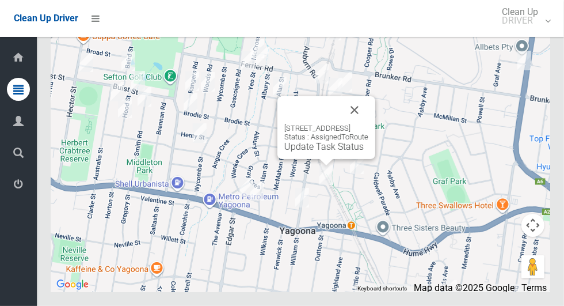
click at [317, 152] on link "Update Task Status" at bounding box center [323, 146] width 79 height 11
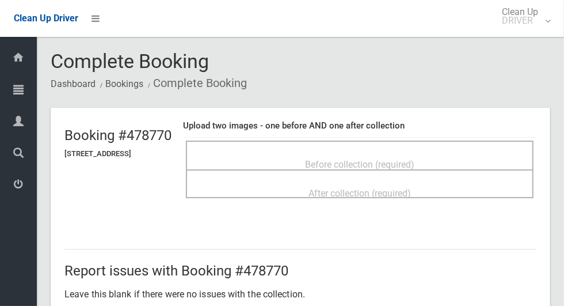
click at [414, 159] on span "Before collection (required)" at bounding box center [359, 164] width 109 height 11
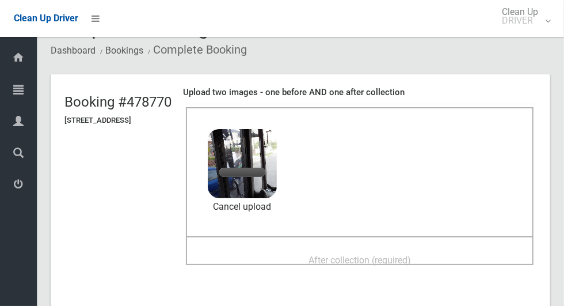
scroll to position [34, 0]
click at [449, 253] on div "After collection (required)" at bounding box center [360, 258] width 322 height 21
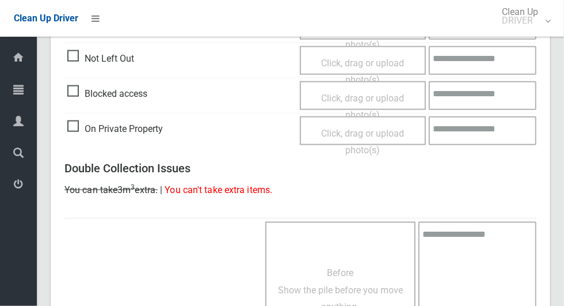
scroll to position [941, 0]
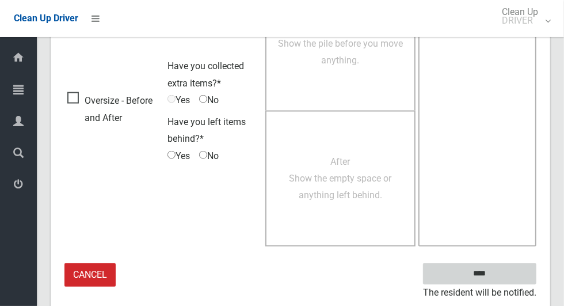
click at [499, 271] on input "****" at bounding box center [479, 273] width 113 height 21
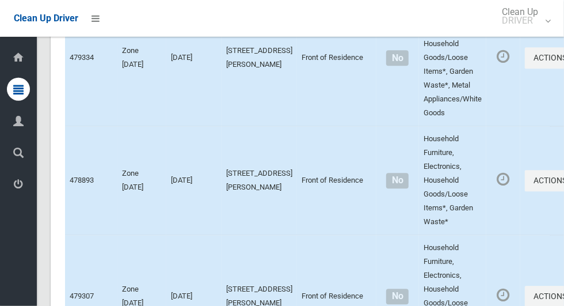
scroll to position [6873, 0]
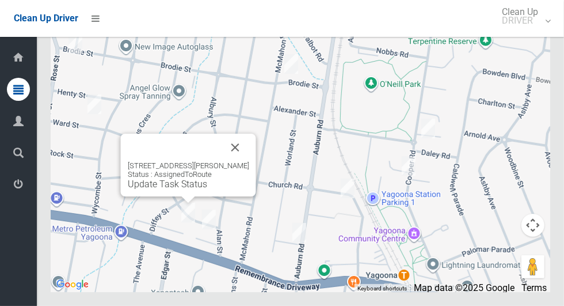
click at [242, 161] on button "Close" at bounding box center [236, 147] width 28 height 28
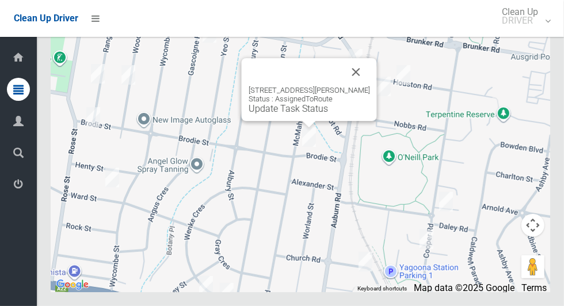
click at [365, 86] on button "Close" at bounding box center [356, 72] width 28 height 28
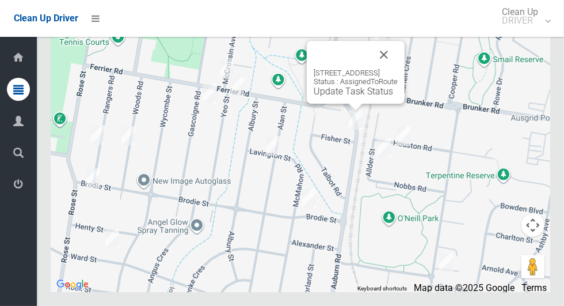
click at [398, 68] on button "Close" at bounding box center [384, 55] width 28 height 28
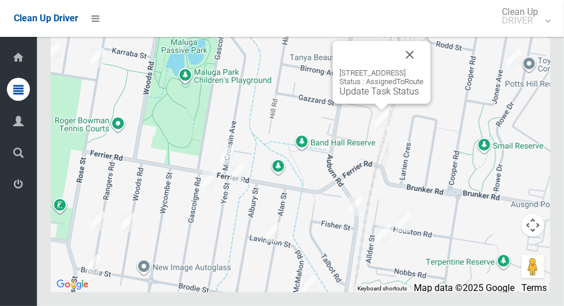
click at [424, 68] on button "Close" at bounding box center [410, 55] width 28 height 28
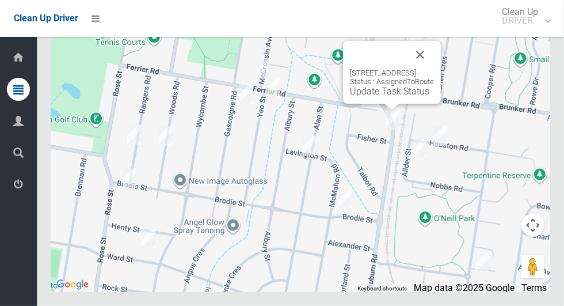
click at [434, 68] on button "Close" at bounding box center [420, 55] width 28 height 28
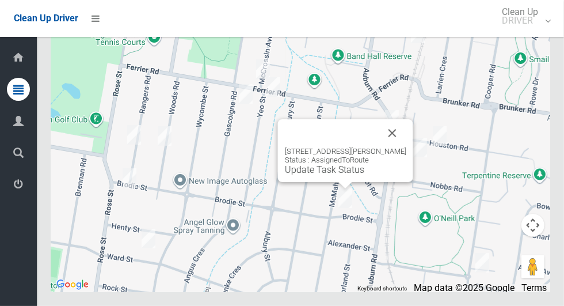
click at [406, 147] on button "Close" at bounding box center [393, 133] width 28 height 28
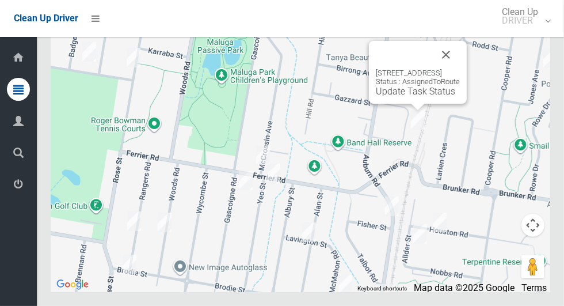
click at [460, 68] on button "Close" at bounding box center [446, 55] width 28 height 28
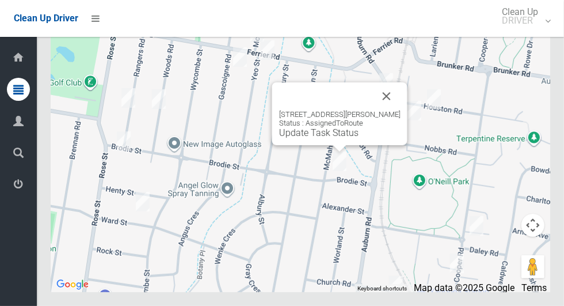
click at [399, 110] on button "Close" at bounding box center [387, 96] width 28 height 28
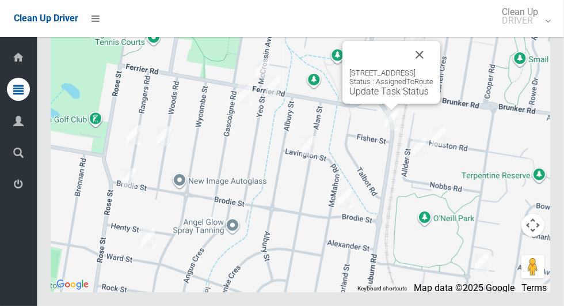
click at [433, 68] on button "Close" at bounding box center [420, 55] width 28 height 28
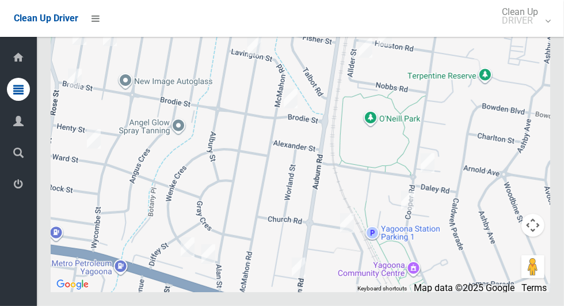
click at [475, 148] on div at bounding box center [300, 148] width 499 height 288
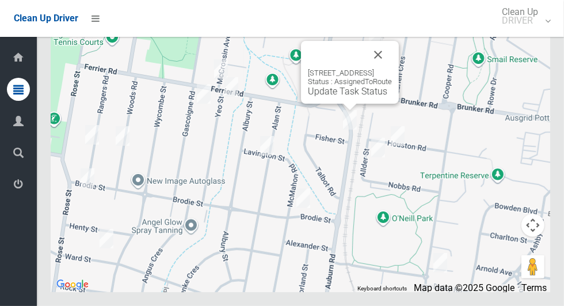
click at [322, 104] on div "204 Auburn Road, YAGOONA NSW 2199 Status : AssignedToRoute Update Task Status" at bounding box center [350, 72] width 98 height 63
click at [329, 97] on link "Update Task Status" at bounding box center [347, 91] width 79 height 11
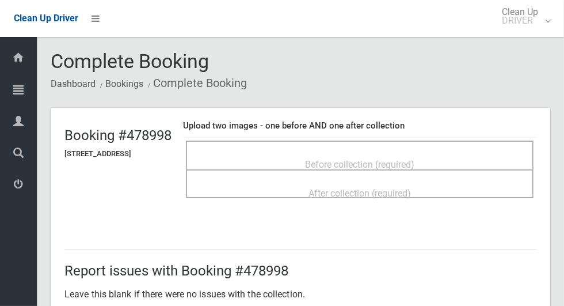
click at [399, 162] on span "Before collection (required)" at bounding box center [359, 164] width 109 height 11
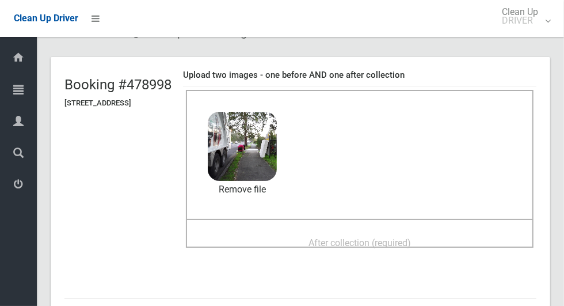
scroll to position [56, 0]
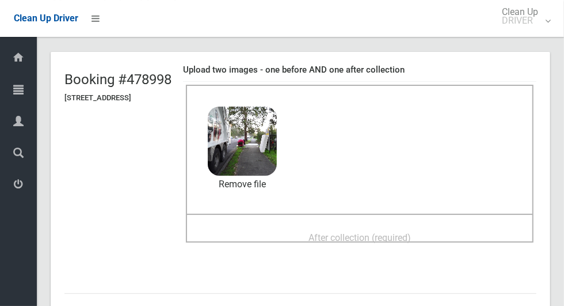
click at [368, 232] on span "After collection (required)" at bounding box center [359, 237] width 102 height 11
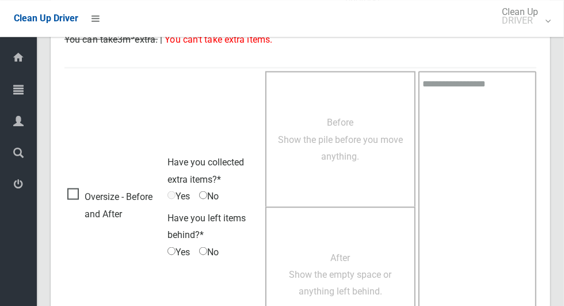
scroll to position [941, 0]
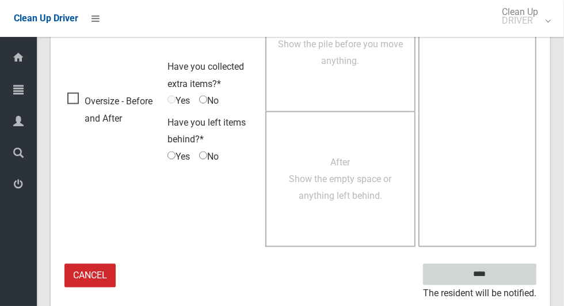
click at [497, 280] on input "****" at bounding box center [479, 273] width 113 height 21
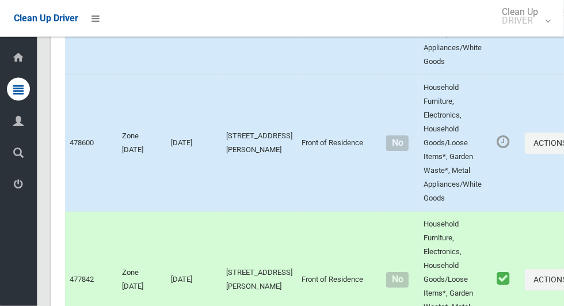
scroll to position [6873, 0]
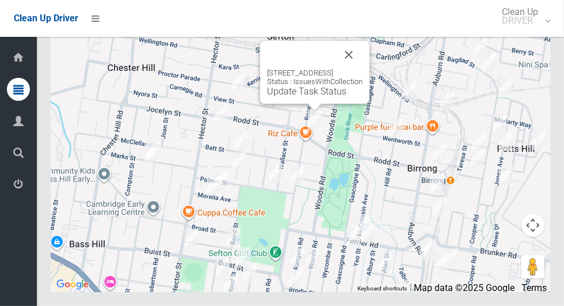
click at [363, 68] on button "Close" at bounding box center [349, 55] width 28 height 28
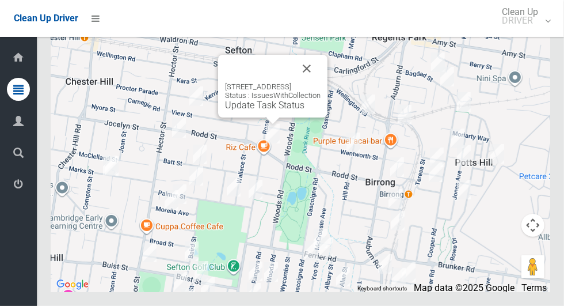
click at [321, 82] on button "Close" at bounding box center [307, 69] width 28 height 28
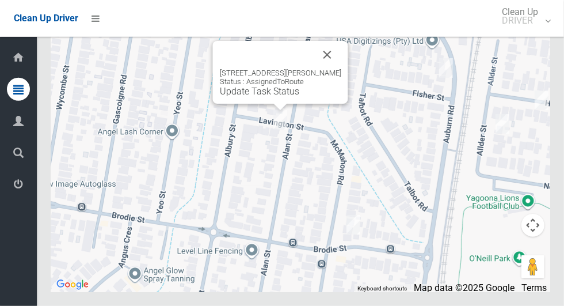
click at [330, 68] on button "Close" at bounding box center [328, 55] width 28 height 28
click at [335, 68] on button "Close" at bounding box center [328, 55] width 28 height 28
click at [333, 68] on button "Close" at bounding box center [328, 55] width 28 height 28
click at [329, 68] on button "Close" at bounding box center [328, 55] width 28 height 28
click at [276, 97] on link "Update Task Status" at bounding box center [259, 91] width 79 height 11
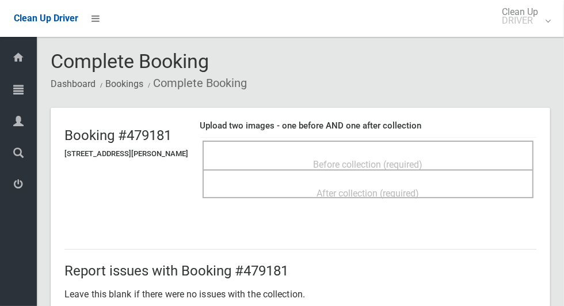
click at [411, 159] on span "Before collection (required)" at bounding box center [368, 164] width 109 height 11
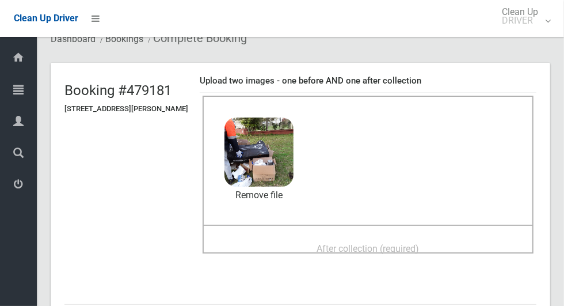
scroll to position [69, 0]
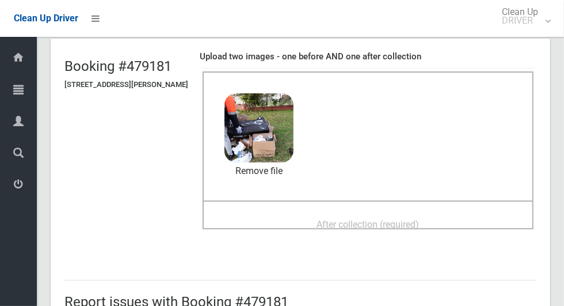
click at [445, 218] on div "After collection (required)" at bounding box center [368, 223] width 306 height 21
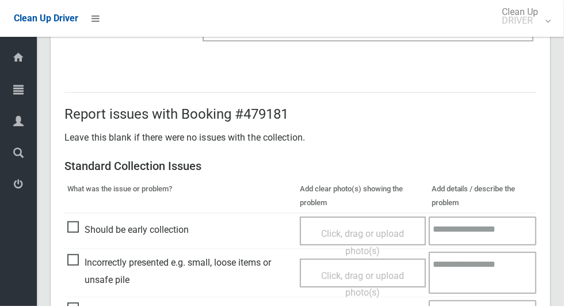
scroll to position [941, 0]
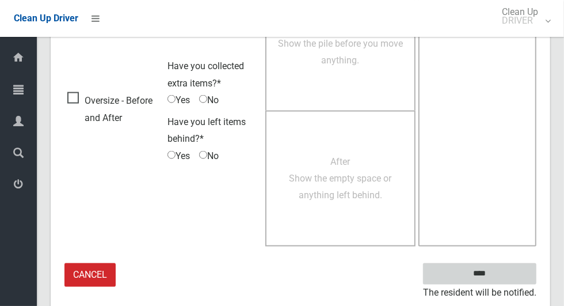
click at [503, 271] on input "****" at bounding box center [479, 273] width 113 height 21
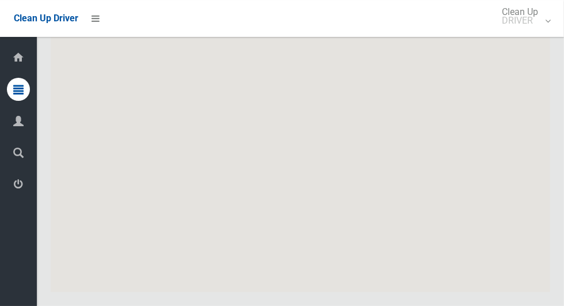
scroll to position [6873, 0]
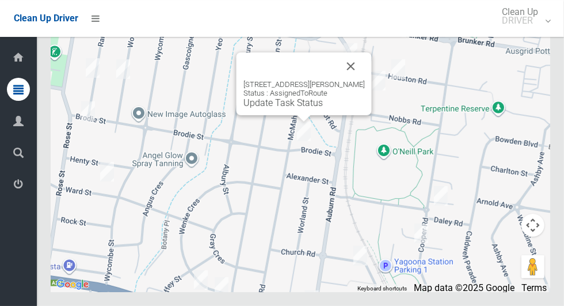
click at [364, 80] on button "Close" at bounding box center [351, 66] width 28 height 28
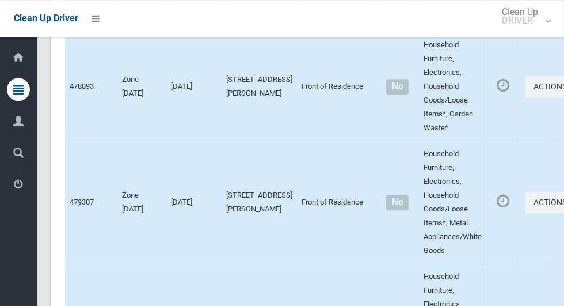
scroll to position [3806, 0]
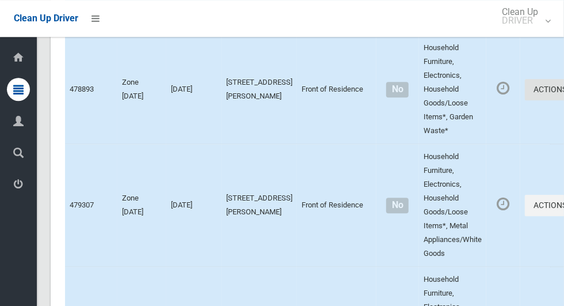
click at [563, 93] on icon "button" at bounding box center [569, 89] width 5 height 8
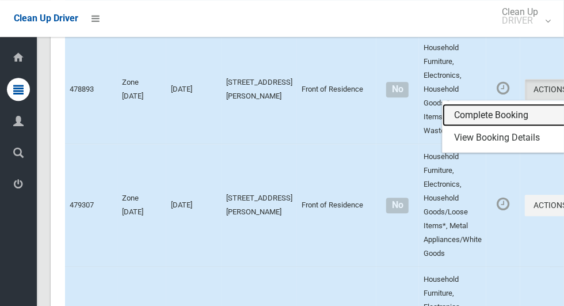
click at [468, 127] on link "Complete Booking" at bounding box center [510, 115] width 137 height 23
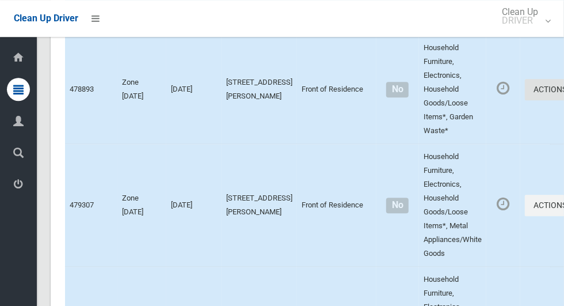
click at [525, 100] on button "Actions" at bounding box center [552, 89] width 55 height 21
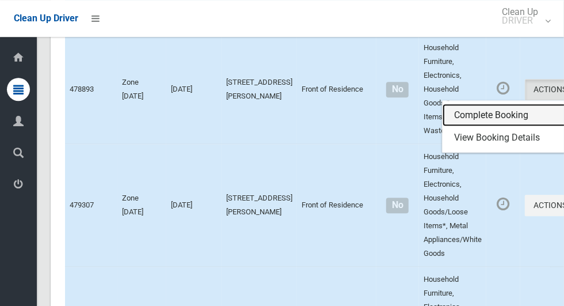
click at [471, 127] on link "Complete Booking" at bounding box center [510, 115] width 137 height 23
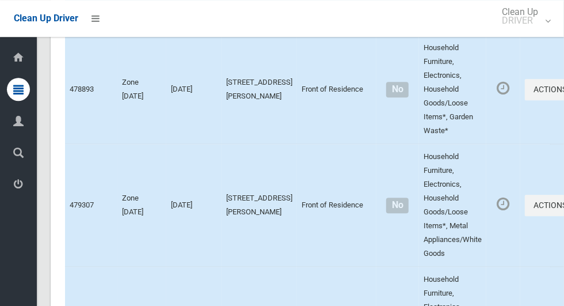
click at [520, 80] on td "Actions Complete Booking View Booking Details" at bounding box center [552, 89] width 65 height 109
click at [563, 93] on icon "button" at bounding box center [569, 89] width 5 height 8
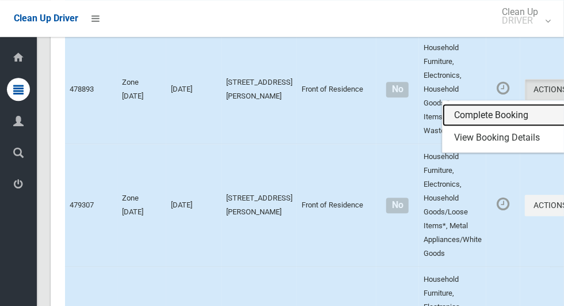
click at [476, 127] on link "Complete Booking" at bounding box center [510, 115] width 137 height 23
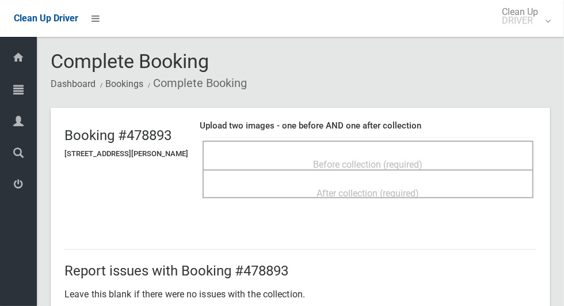
click at [504, 79] on ol "Dashboard Bookings Complete Booking" at bounding box center [300, 83] width 499 height 21
click at [451, 160] on div "Before collection (required)" at bounding box center [368, 163] width 306 height 21
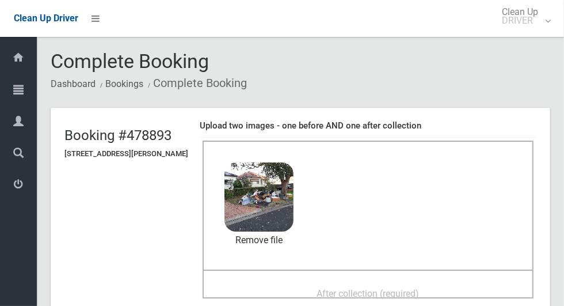
click at [1, 300] on div "Dashboard Tasks All Tasks Todays Tasks Overdue Tasks Complete Tasks Profile Sea…" at bounding box center [18, 171] width 37 height 269
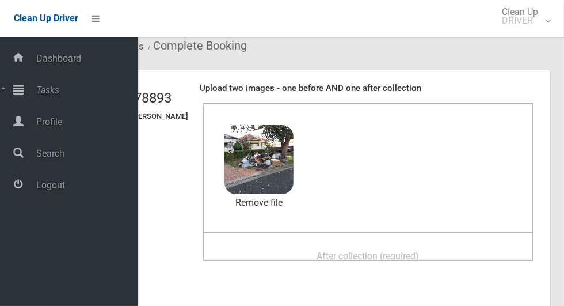
scroll to position [37, 0]
click at [446, 245] on div "After collection (required)" at bounding box center [368, 255] width 306 height 21
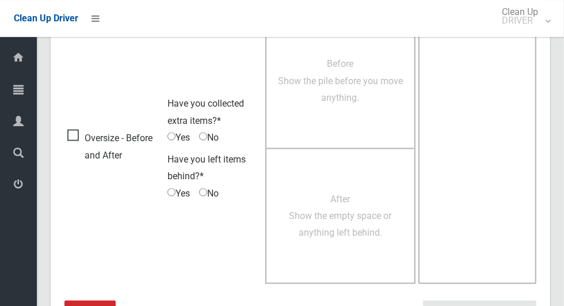
scroll to position [941, 0]
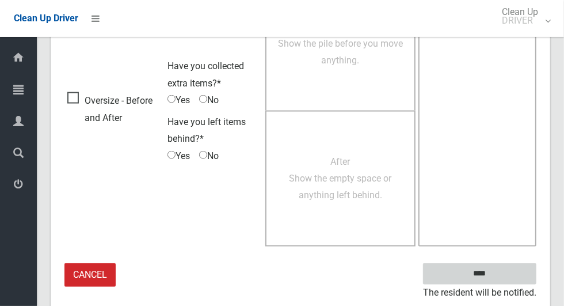
click at [499, 280] on input "****" at bounding box center [479, 273] width 113 height 21
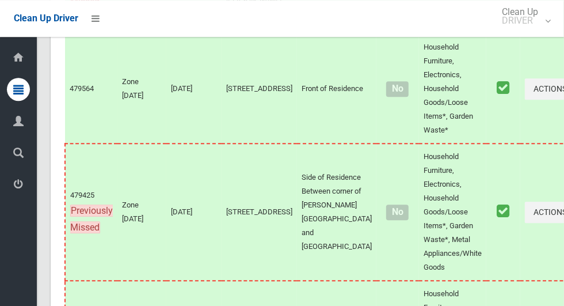
scroll to position [6873, 0]
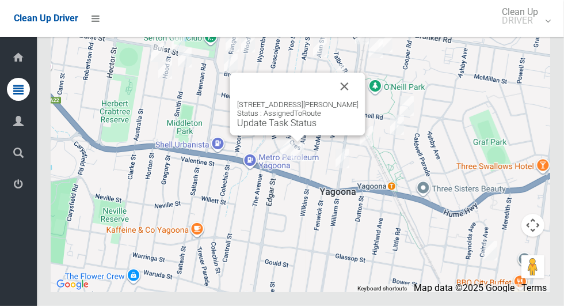
click at [299, 128] on link "Update Task Status" at bounding box center [276, 122] width 79 height 11
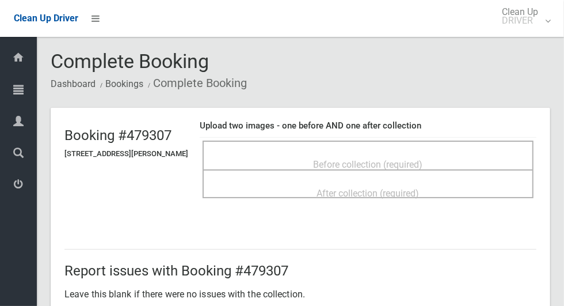
click at [423, 159] on span "Before collection (required)" at bounding box center [368, 164] width 109 height 11
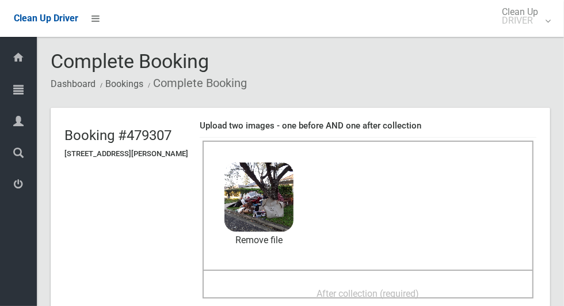
click at [357, 298] on span "After collection (required)" at bounding box center [368, 293] width 102 height 11
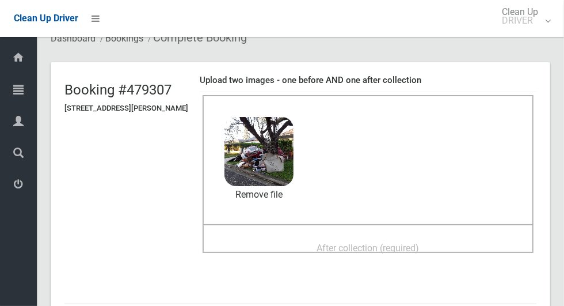
scroll to position [52, 0]
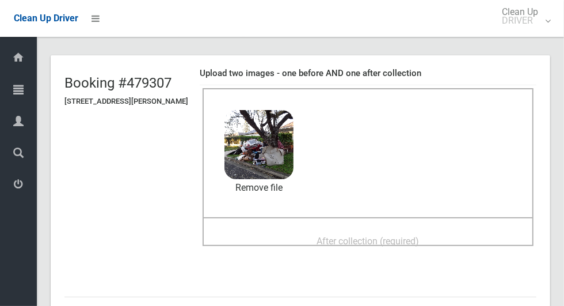
click at [451, 235] on div "After collection (required)" at bounding box center [368, 240] width 306 height 21
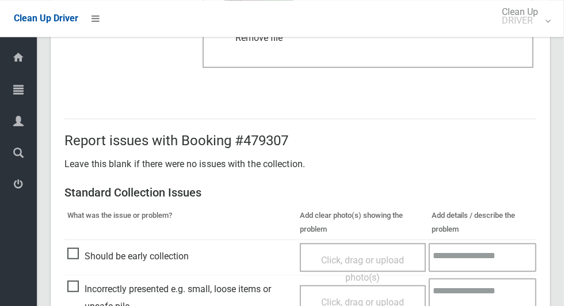
scroll to position [941, 0]
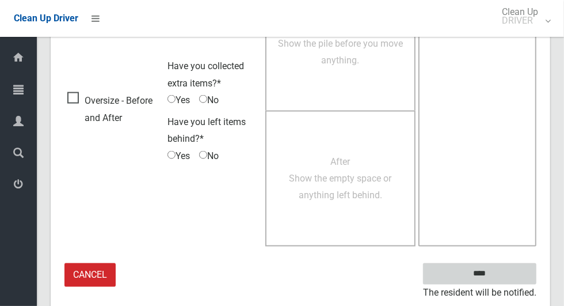
click at [499, 280] on input "****" at bounding box center [479, 273] width 113 height 21
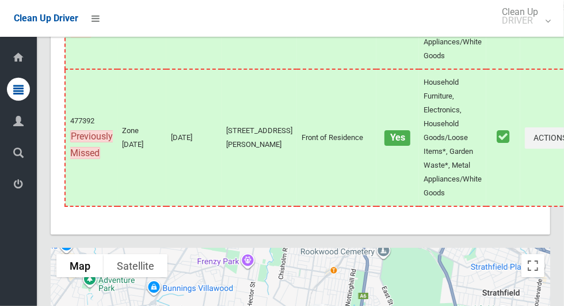
scroll to position [6873, 0]
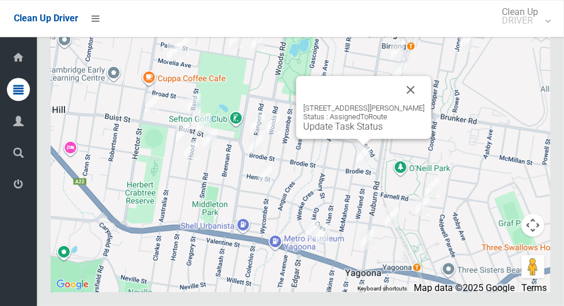
click at [425, 104] on button "Close" at bounding box center [411, 90] width 28 height 28
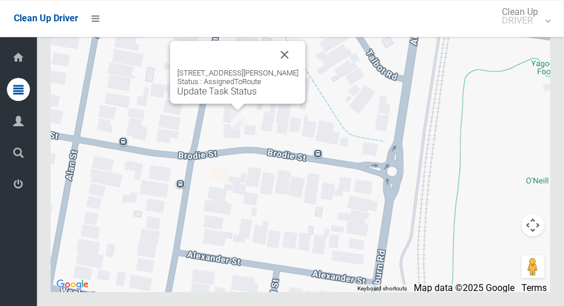
click at [282, 68] on button "Close" at bounding box center [285, 55] width 28 height 28
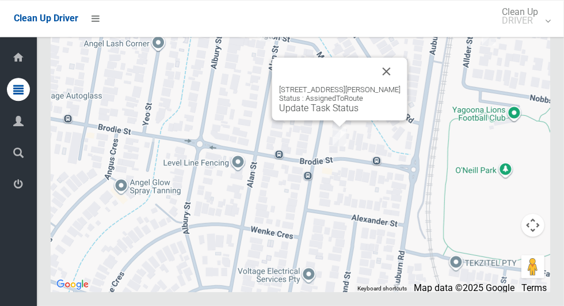
click at [342, 113] on link "Update Task Status" at bounding box center [318, 107] width 79 height 11
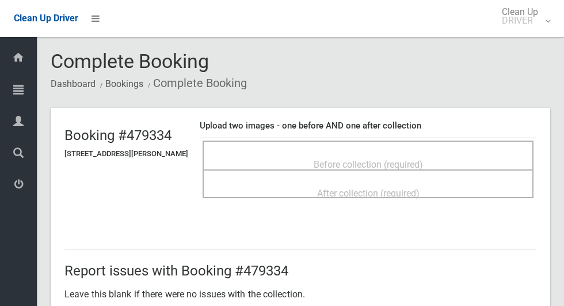
click at [379, 153] on div "Before collection (required)" at bounding box center [368, 163] width 306 height 21
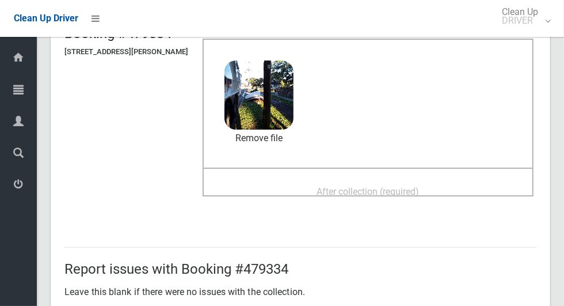
scroll to position [101, 0]
click at [366, 186] on span "After collection (required)" at bounding box center [368, 191] width 102 height 11
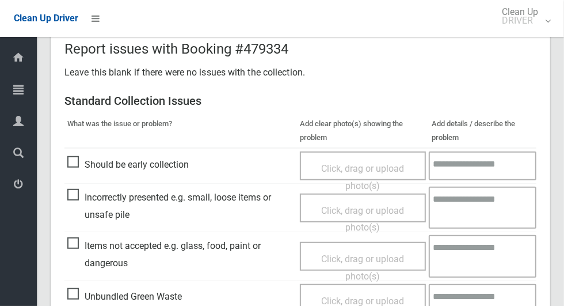
scroll to position [423, 0]
click at [78, 251] on span "Items not accepted e.g. glass, food, paint or dangerous" at bounding box center [180, 253] width 227 height 34
click at [365, 255] on span "Click, drag or upload photo(s)" at bounding box center [362, 267] width 83 height 28
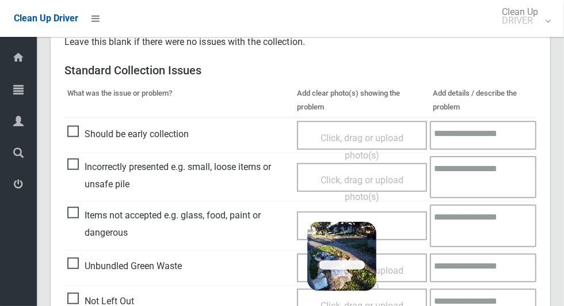
scroll to position [941, 0]
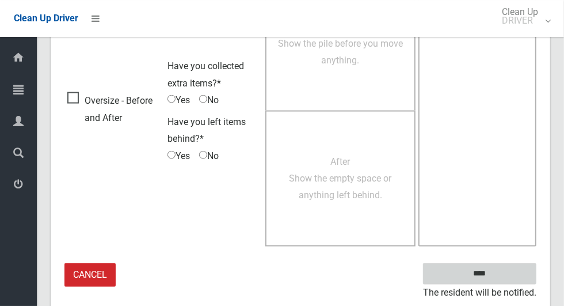
click at [499, 280] on input "****" at bounding box center [479, 273] width 113 height 21
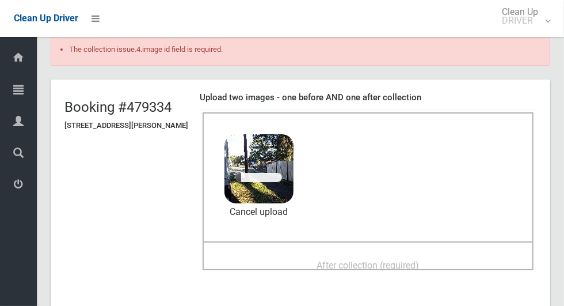
scroll to position [68, 0]
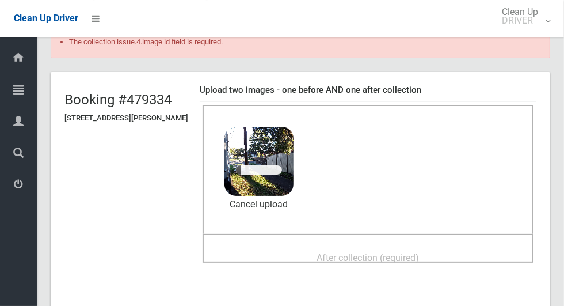
click at [324, 252] on span "After collection (required)" at bounding box center [368, 257] width 102 height 11
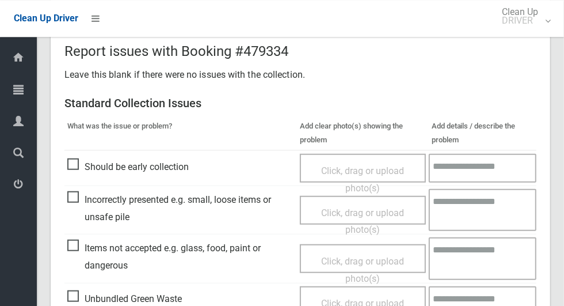
scroll to position [482, 0]
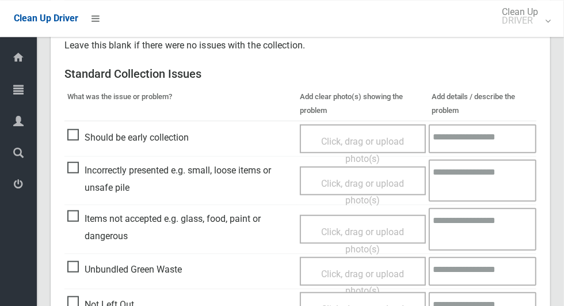
click at [373, 227] on span "Click, drag or upload photo(s)" at bounding box center [362, 240] width 83 height 28
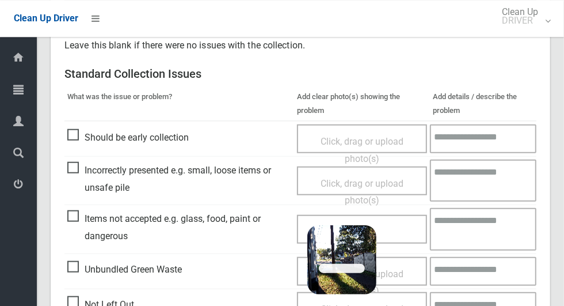
click at [481, 229] on textarea at bounding box center [483, 229] width 106 height 42
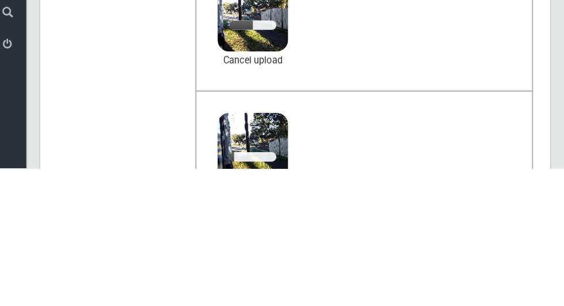
scroll to position [93, 0]
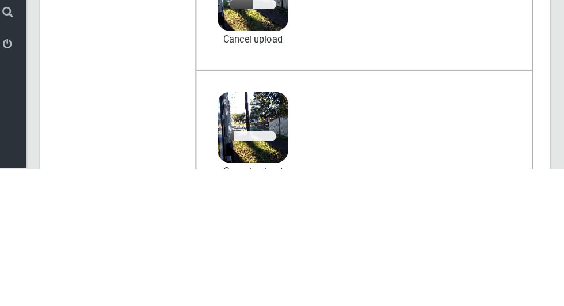
type textarea "**********"
click at [550, 253] on header "Booking #479334 19 Mc Mahon Road, YAGOONA NSW 2199 Upload two images - one befo…" at bounding box center [300, 204] width 499 height 315
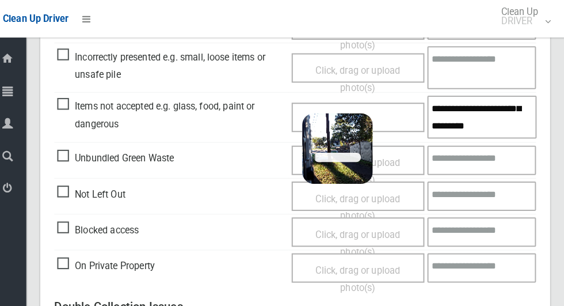
click at [550, 110] on div "Report issues with Booking #479334 Leave this blank if there were no issues wit…" at bounding box center [300, 275] width 499 height 834
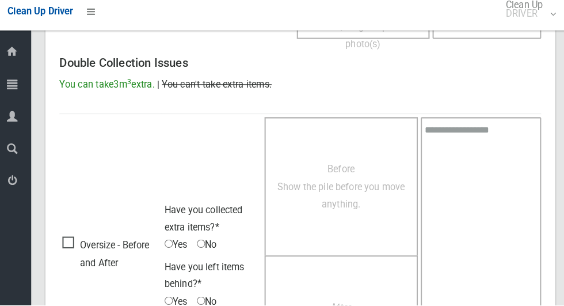
scroll to position [974, 0]
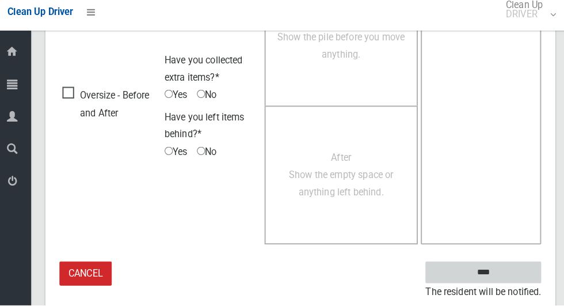
click at [495, 280] on input "****" at bounding box center [479, 273] width 113 height 21
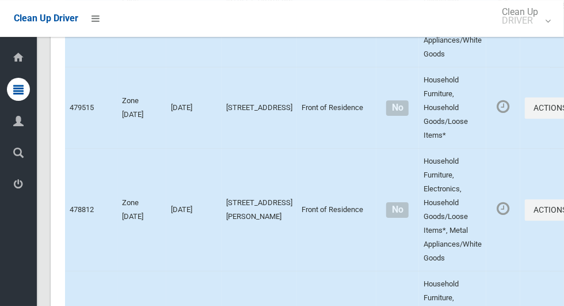
scroll to position [6873, 0]
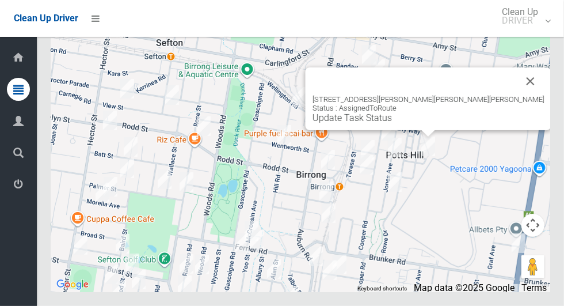
click at [517, 95] on button "Close" at bounding box center [531, 81] width 28 height 28
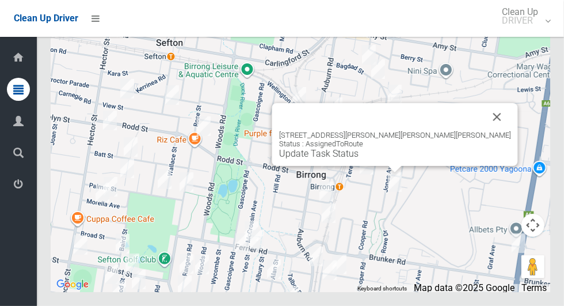
click at [483, 131] on button "Close" at bounding box center [497, 117] width 28 height 28
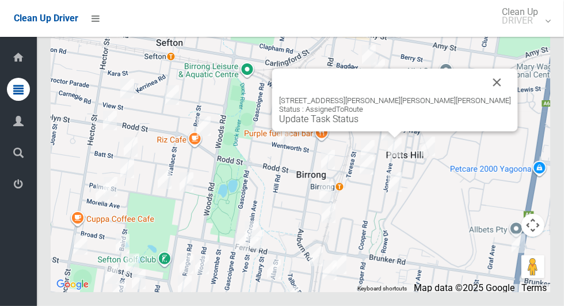
click at [483, 96] on button "Close" at bounding box center [497, 82] width 28 height 28
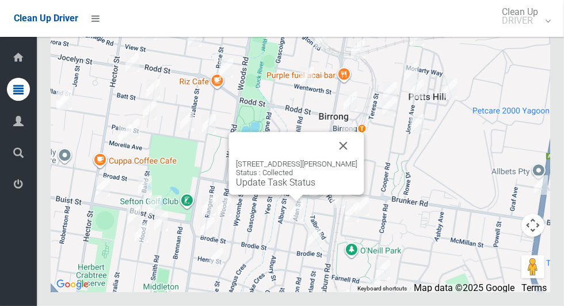
click at [347, 159] on button "Close" at bounding box center [344, 146] width 28 height 28
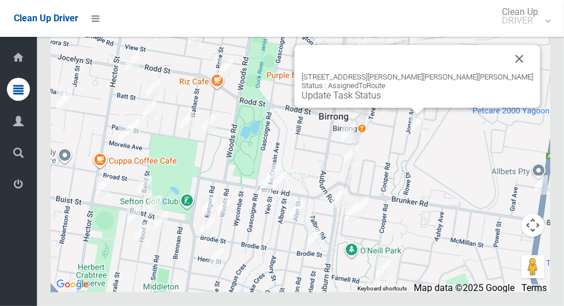
click at [381, 101] on link "Update Task Status" at bounding box center [341, 95] width 79 height 11
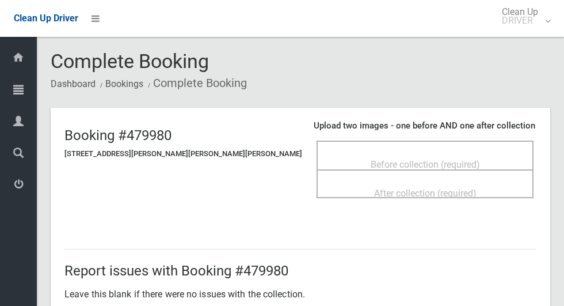
click at [371, 159] on span "Before collection (required)" at bounding box center [425, 164] width 109 height 11
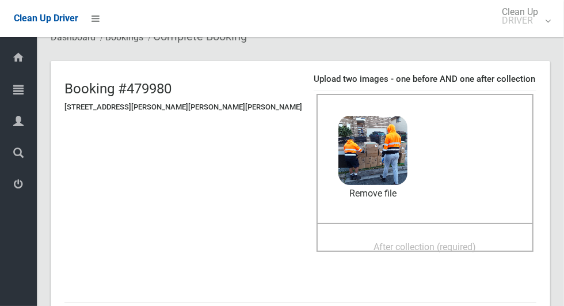
scroll to position [48, 0]
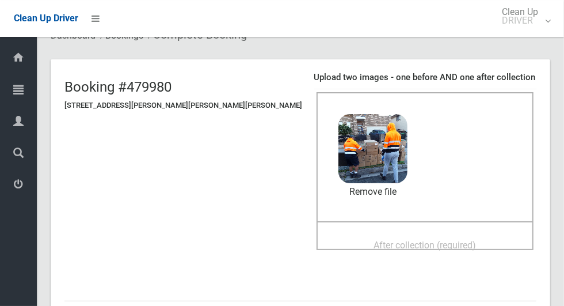
click at [349, 224] on div "After collection (required)" at bounding box center [424, 235] width 217 height 29
click at [374, 239] on span "After collection (required)" at bounding box center [425, 244] width 102 height 11
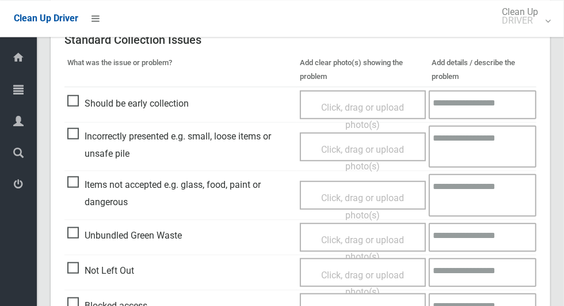
scroll to position [941, 0]
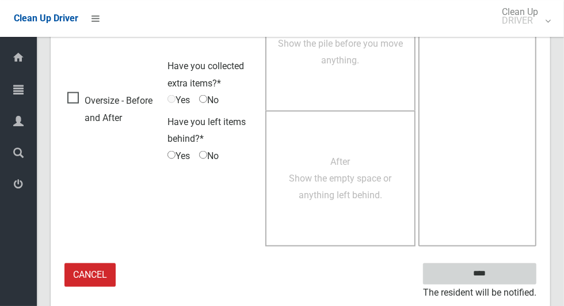
click at [499, 280] on input "****" at bounding box center [479, 273] width 113 height 21
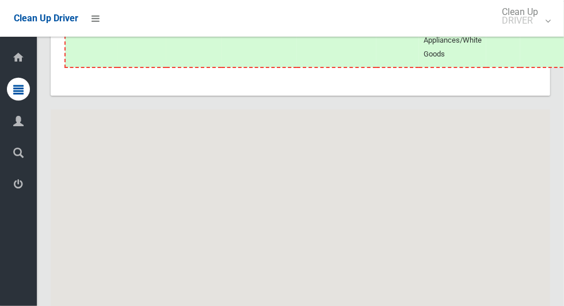
scroll to position [6873, 0]
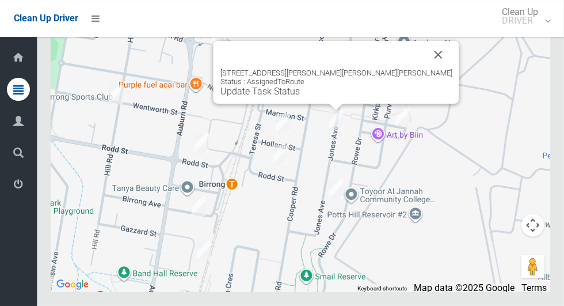
click at [334, 104] on div "55 Jones Avenue, POTTS HILL NSW 2143 Status : AssignedToRoute Update Task Status" at bounding box center [336, 72] width 246 height 63
click at [300, 97] on link "Update Task Status" at bounding box center [259, 91] width 79 height 11
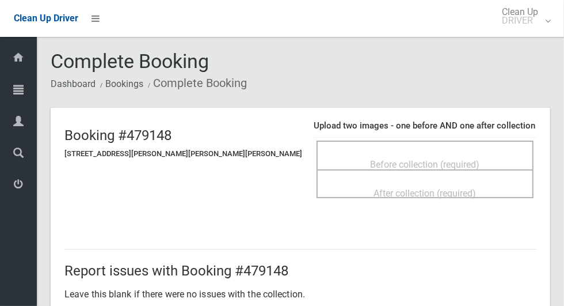
click at [371, 159] on span "Before collection (required)" at bounding box center [425, 164] width 109 height 11
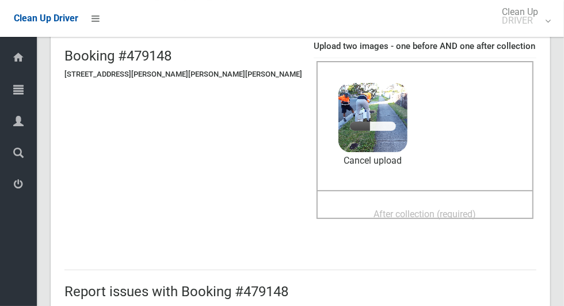
scroll to position [81, 0]
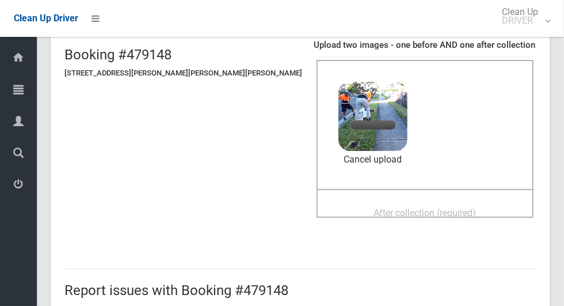
click at [394, 207] on span "After collection (required)" at bounding box center [425, 212] width 102 height 11
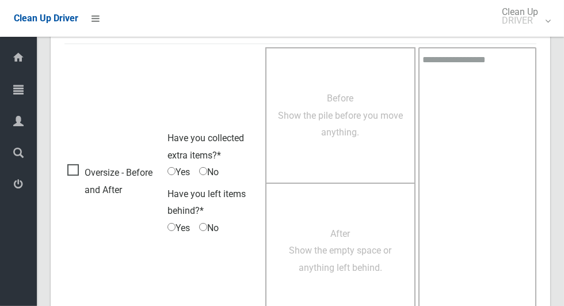
scroll to position [941, 0]
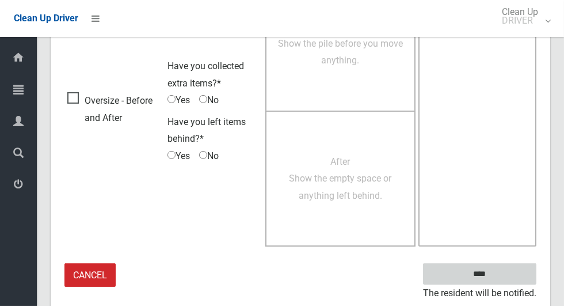
click at [499, 277] on input "****" at bounding box center [479, 273] width 113 height 21
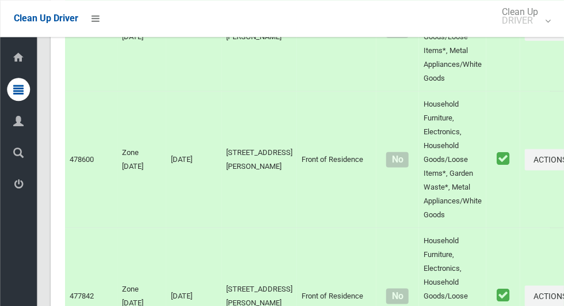
scroll to position [6873, 0]
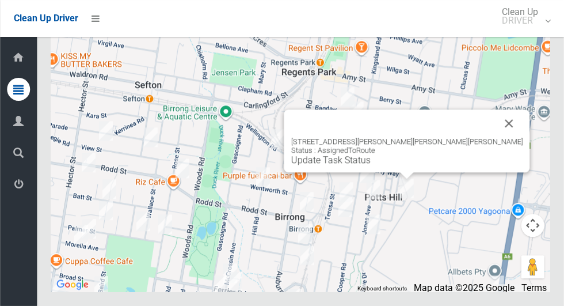
click at [371, 165] on link "Update Task Status" at bounding box center [330, 159] width 79 height 11
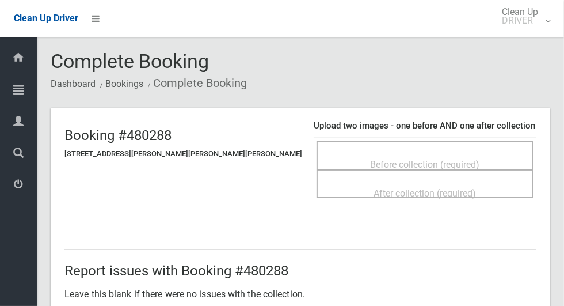
click at [460, 164] on div "Before collection (required)" at bounding box center [425, 163] width 192 height 21
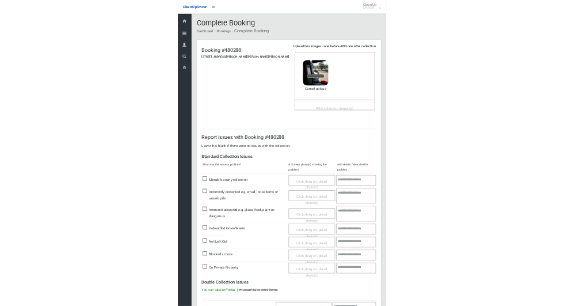
scroll to position [10, 0]
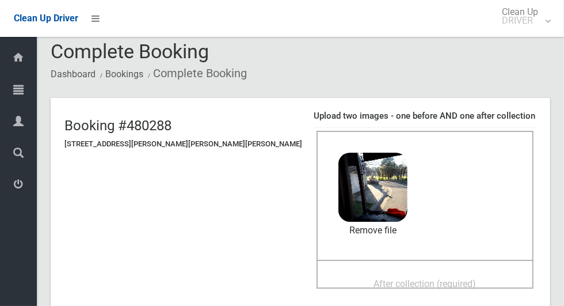
click at [422, 278] on span "After collection (required)" at bounding box center [425, 283] width 102 height 11
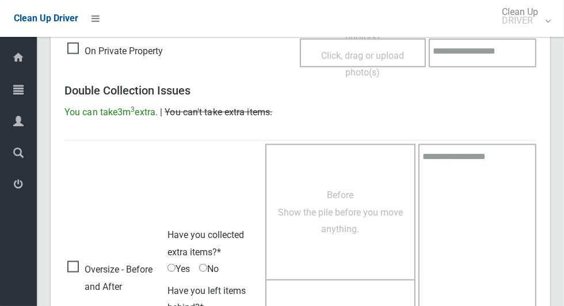
scroll to position [941, 0]
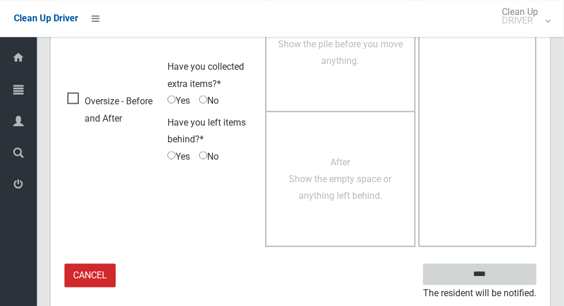
click at [499, 275] on input "****" at bounding box center [479, 273] width 113 height 21
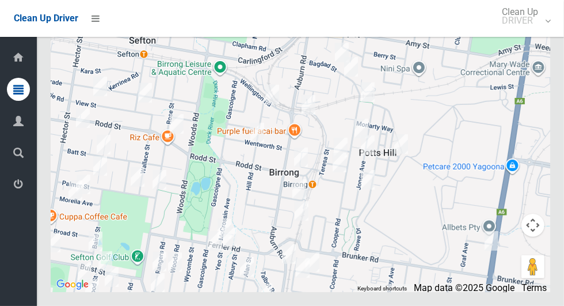
scroll to position [6871, 0]
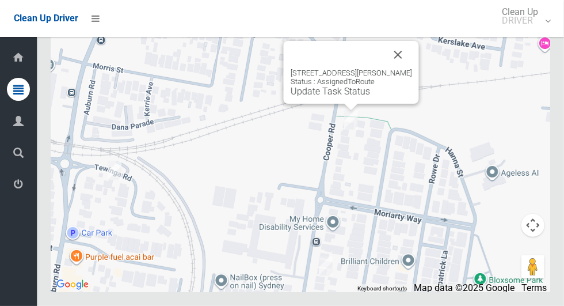
click at [403, 68] on button "Close" at bounding box center [398, 55] width 28 height 28
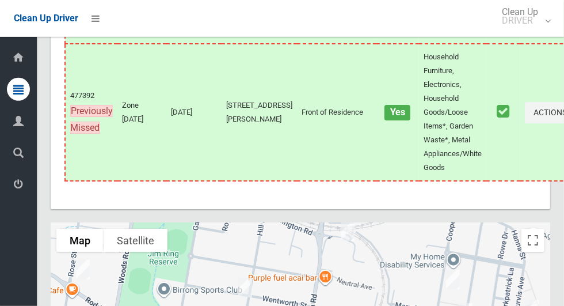
scroll to position [6873, 0]
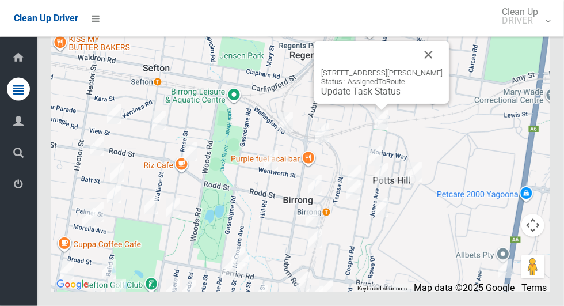
click at [436, 68] on button "Close" at bounding box center [429, 55] width 28 height 28
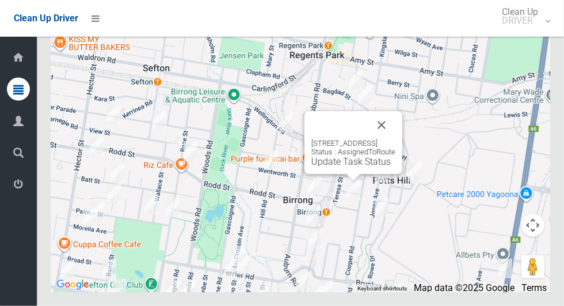
click at [395, 139] on button "Close" at bounding box center [382, 125] width 28 height 28
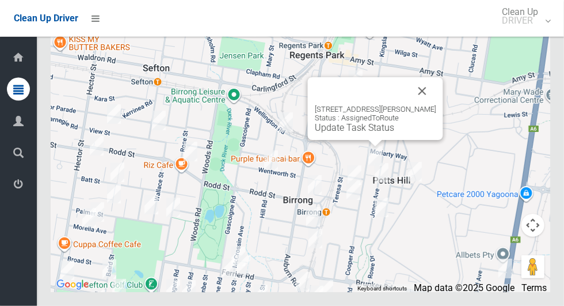
click at [418, 105] on button "Close" at bounding box center [423, 91] width 28 height 28
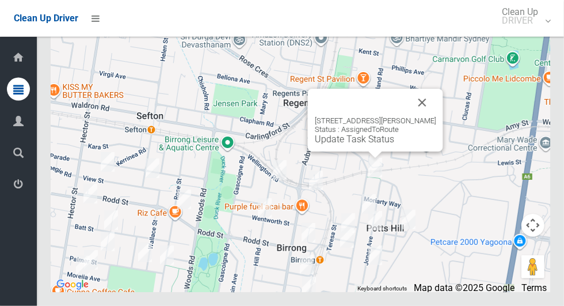
click at [425, 116] on button "Close" at bounding box center [423, 103] width 28 height 28
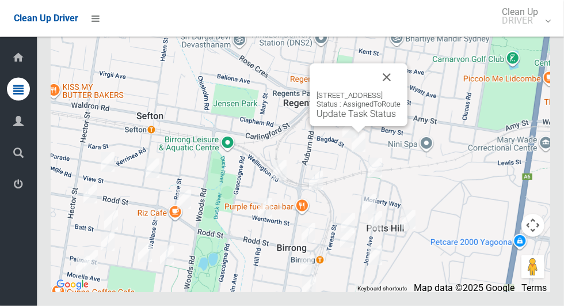
click at [347, 119] on link "Update Task Status" at bounding box center [355, 113] width 79 height 11
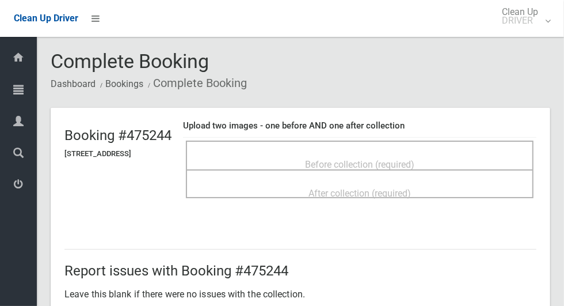
click at [413, 159] on span "Before collection (required)" at bounding box center [359, 164] width 109 height 11
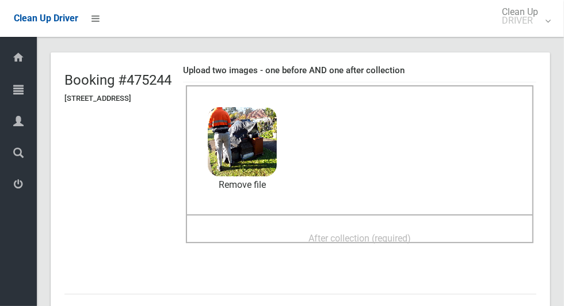
scroll to position [56, 0]
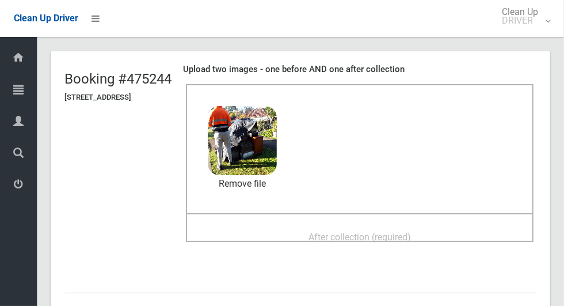
click at [411, 231] on span "After collection (required)" at bounding box center [359, 236] width 102 height 11
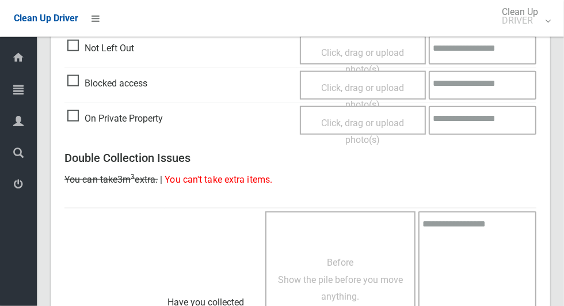
scroll to position [941, 0]
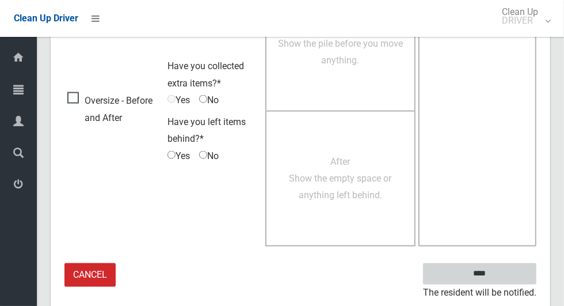
click at [488, 272] on input "****" at bounding box center [479, 273] width 113 height 21
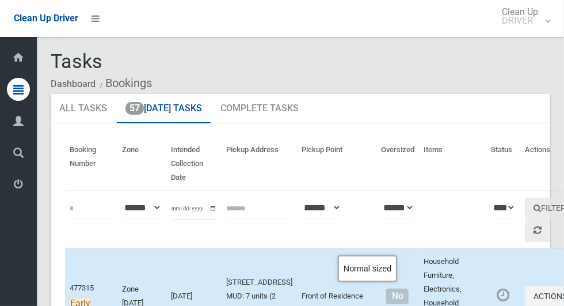
click at [386, 300] on span "No" at bounding box center [397, 296] width 22 height 16
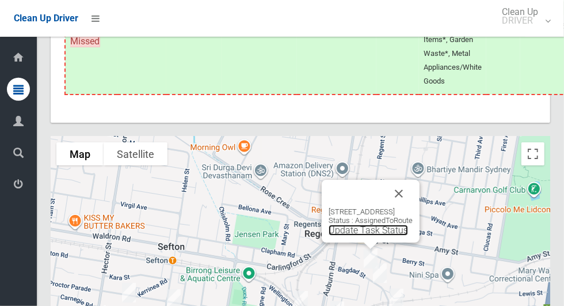
scroll to position [6873, 0]
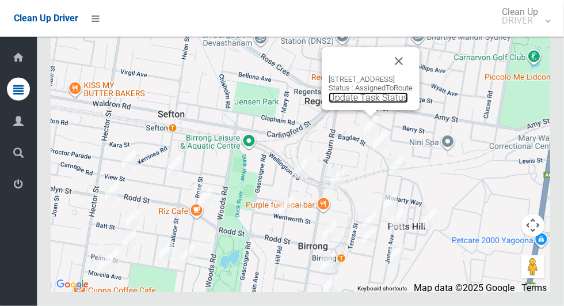
click at [362, 103] on link "Update Task Status" at bounding box center [368, 97] width 79 height 11
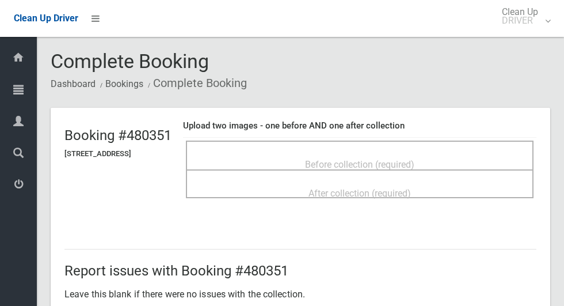
click at [367, 153] on div "Before collection (required)" at bounding box center [360, 163] width 322 height 21
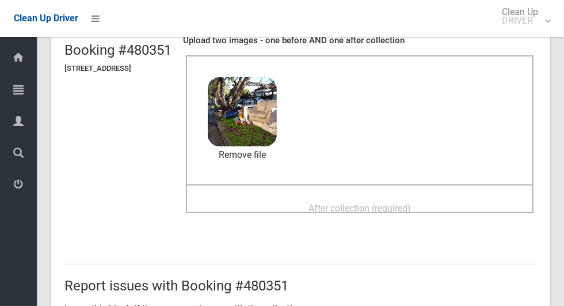
scroll to position [86, 0]
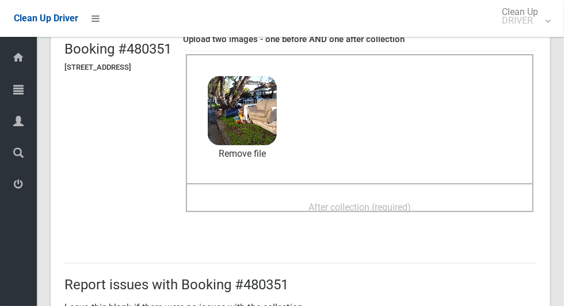
click at [466, 197] on div "After collection (required)" at bounding box center [360, 206] width 322 height 21
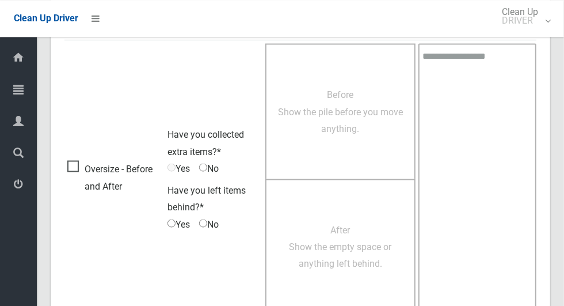
scroll to position [941, 0]
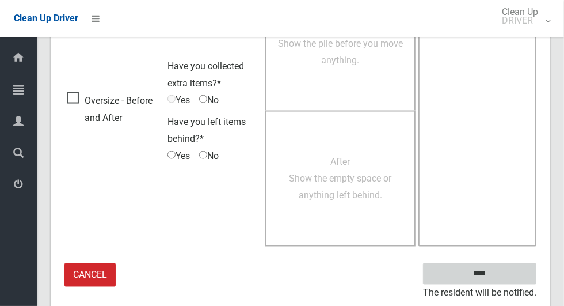
click at [499, 276] on input "****" at bounding box center [479, 273] width 113 height 21
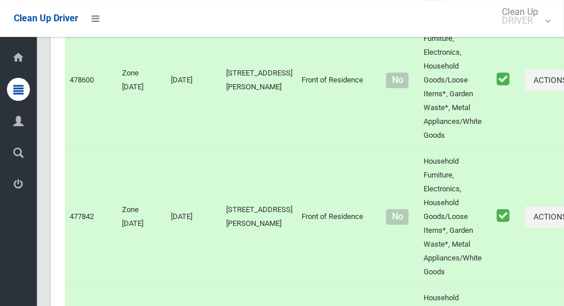
scroll to position [6736, 0]
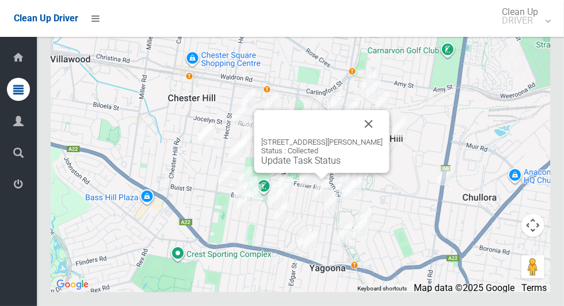
click at [366, 138] on button "Close" at bounding box center [369, 124] width 28 height 28
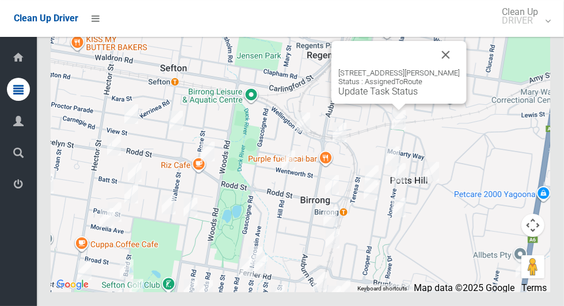
click at [388, 97] on link "Update Task Status" at bounding box center [377, 91] width 79 height 11
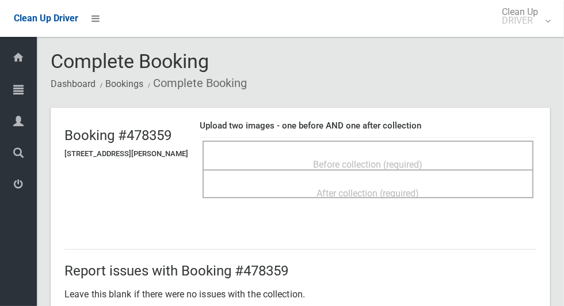
click at [423, 159] on span "Before collection (required)" at bounding box center [368, 164] width 109 height 11
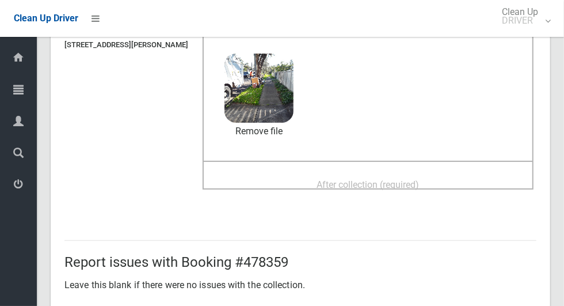
scroll to position [111, 0]
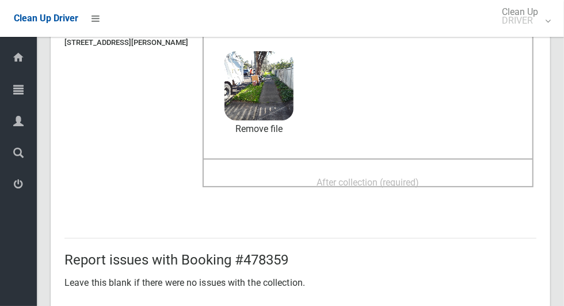
click at [419, 177] on span "After collection (required)" at bounding box center [368, 182] width 102 height 11
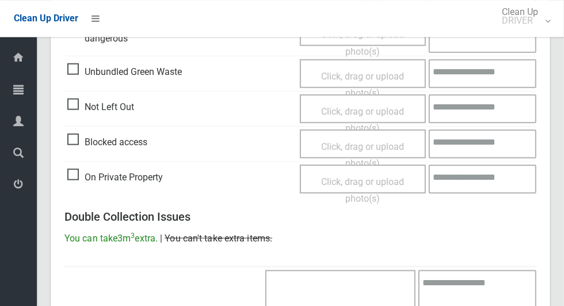
scroll to position [941, 0]
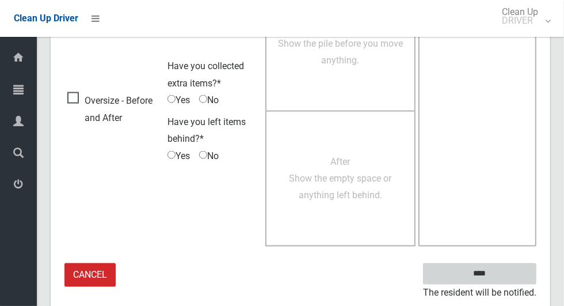
click at [499, 276] on input "****" at bounding box center [479, 273] width 113 height 21
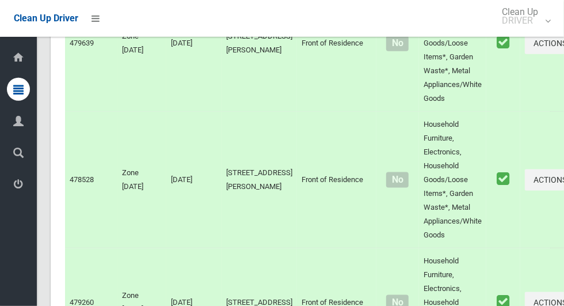
scroll to position [6736, 0]
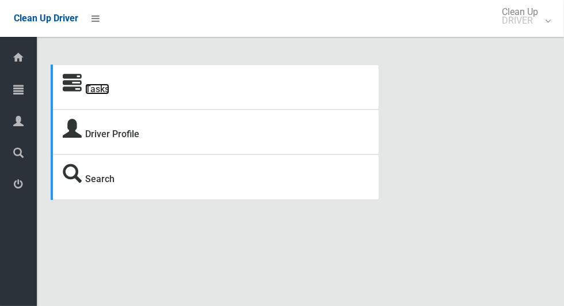
click at [102, 94] on link "Tasks" at bounding box center [97, 88] width 24 height 11
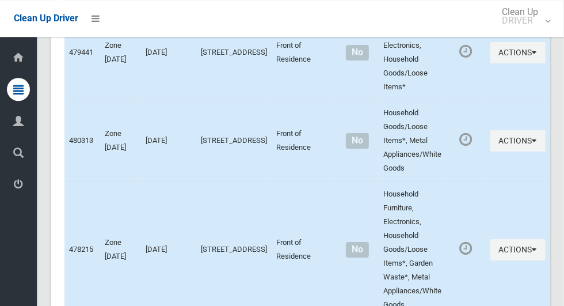
scroll to position [2395, 0]
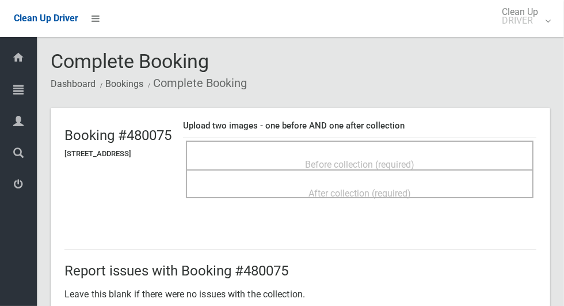
click at [354, 159] on span "Before collection (required)" at bounding box center [359, 164] width 109 height 11
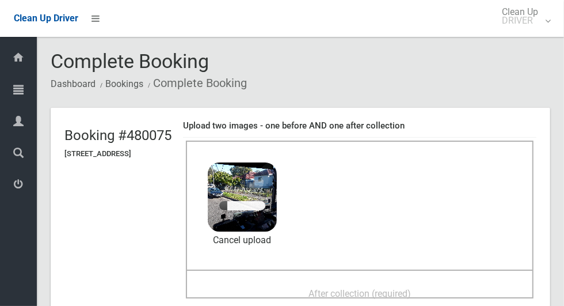
scroll to position [77, 0]
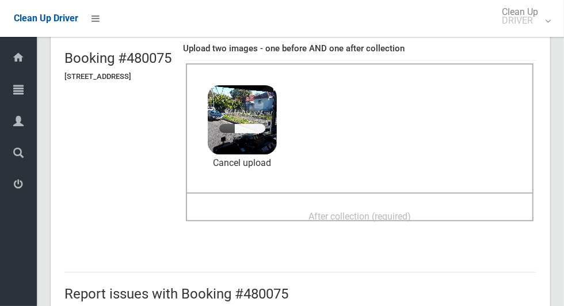
click at [456, 211] on div "After collection (required)" at bounding box center [360, 215] width 322 height 21
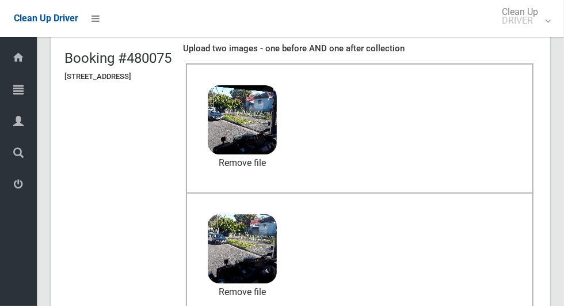
scroll to position [941, 0]
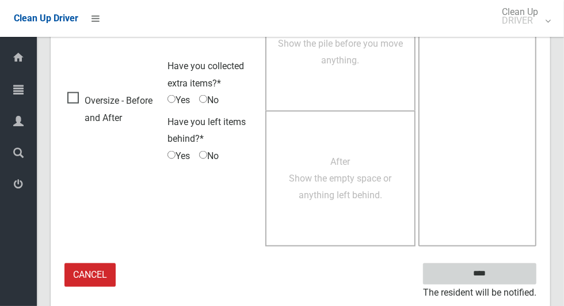
click at [499, 280] on input "****" at bounding box center [479, 273] width 113 height 21
